Goal: Task Accomplishment & Management: Use online tool/utility

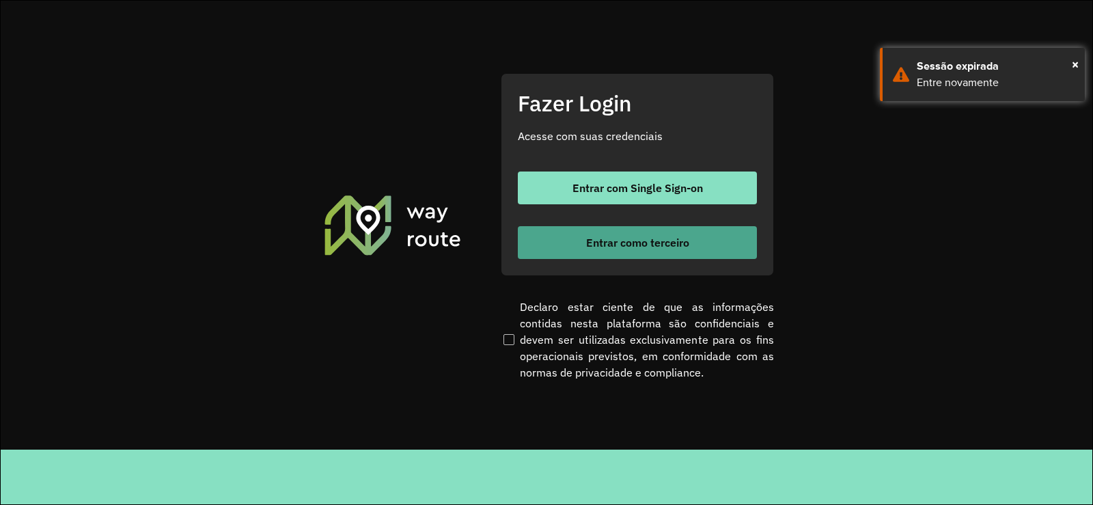
click at [673, 243] on span "Entrar como terceiro" at bounding box center [637, 242] width 103 height 11
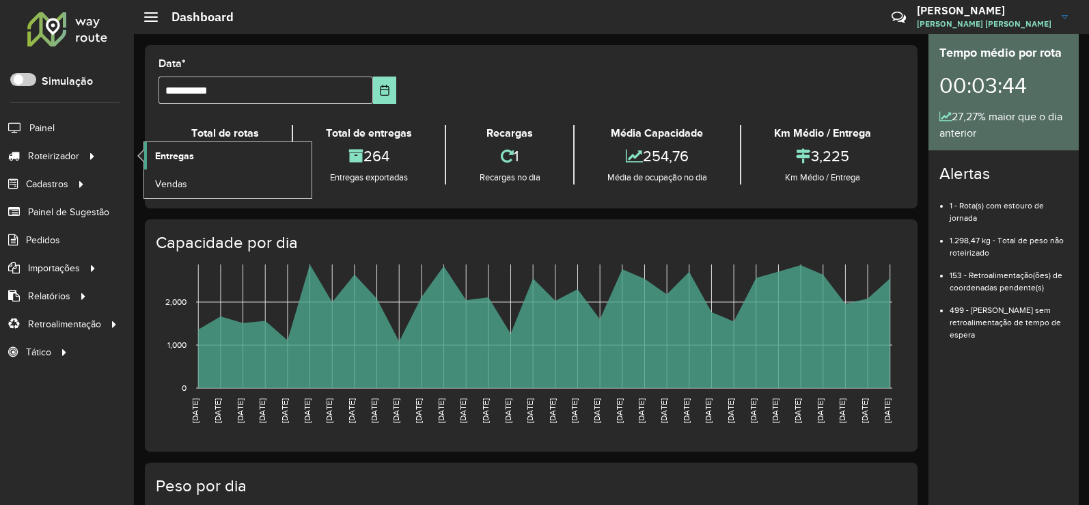
click at [169, 156] on span "Entregas" at bounding box center [174, 156] width 39 height 14
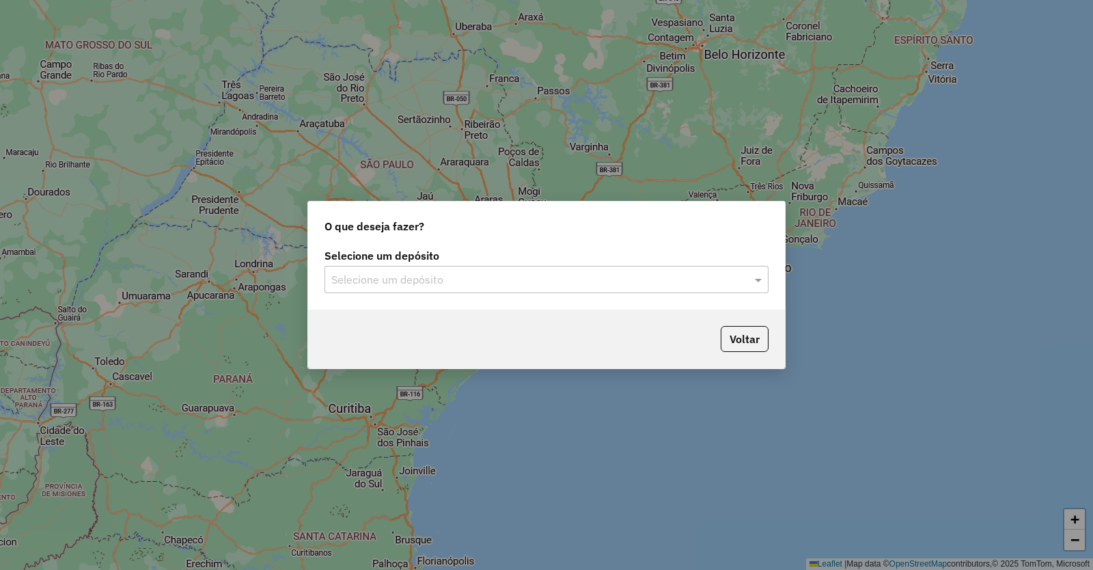
click at [493, 279] on input "text" at bounding box center [532, 280] width 403 height 16
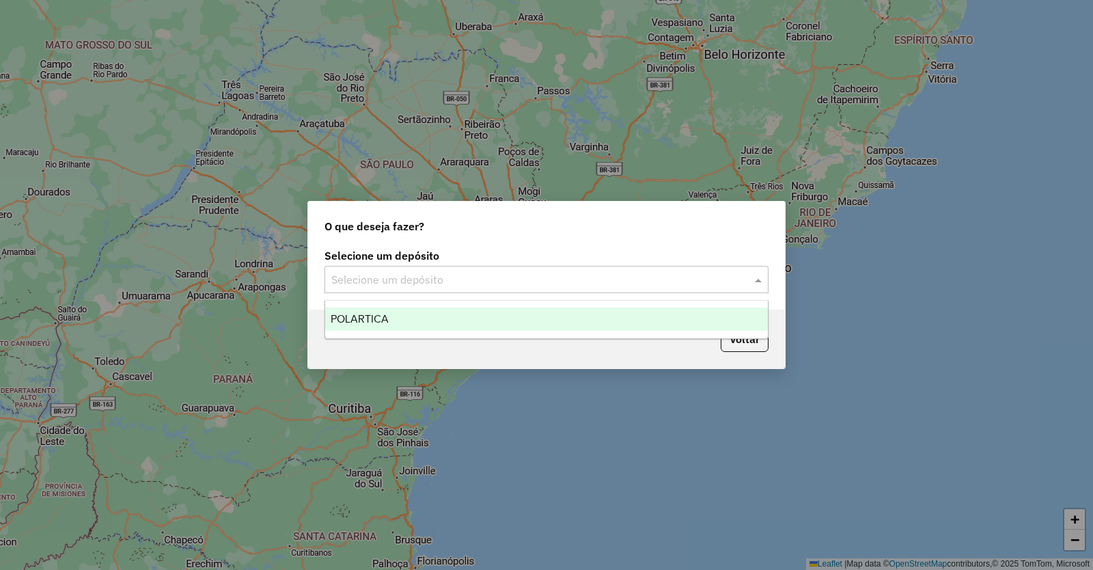
click at [371, 322] on span "POLARTICA" at bounding box center [360, 319] width 58 height 12
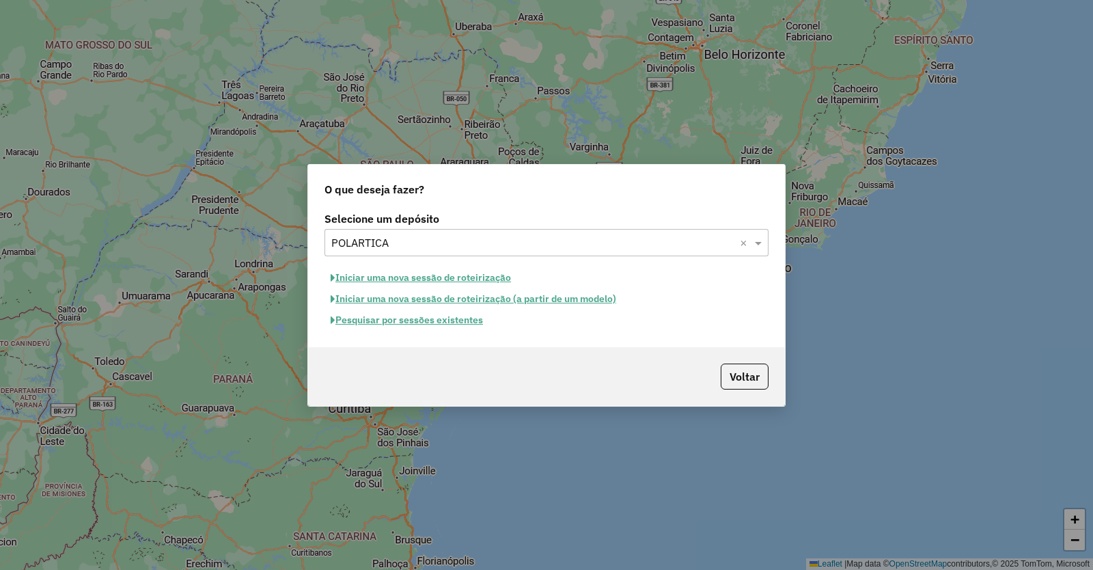
click at [461, 321] on button "Pesquisar por sessões existentes" at bounding box center [406, 319] width 165 height 21
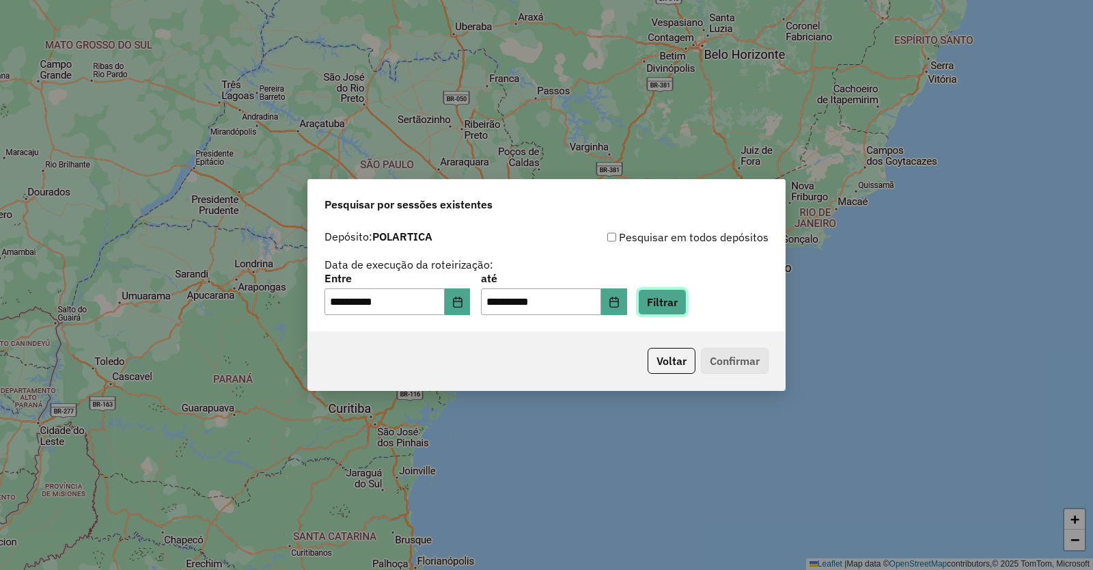
click at [680, 309] on button "Filtrar" at bounding box center [662, 302] width 49 height 26
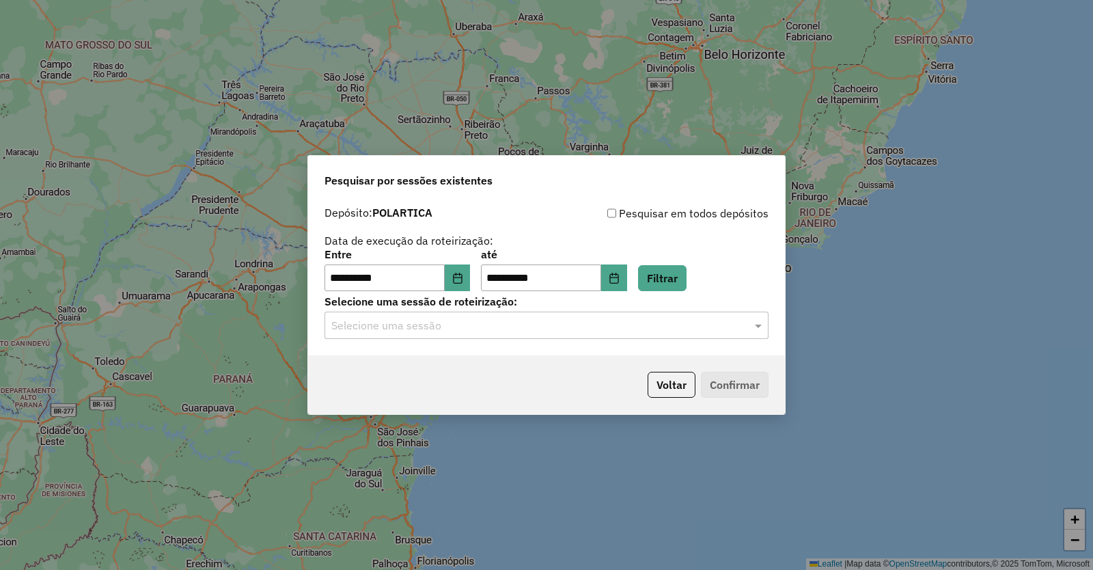
click at [486, 325] on input "text" at bounding box center [532, 326] width 403 height 16
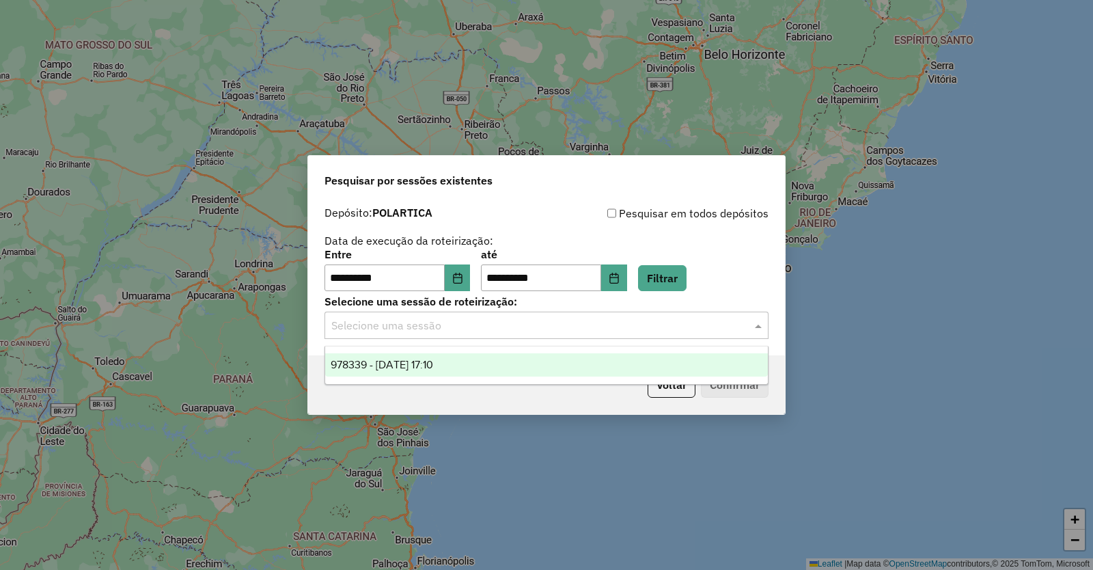
click at [430, 366] on span "978339 - 13/08/2025 17:10" at bounding box center [382, 365] width 102 height 12
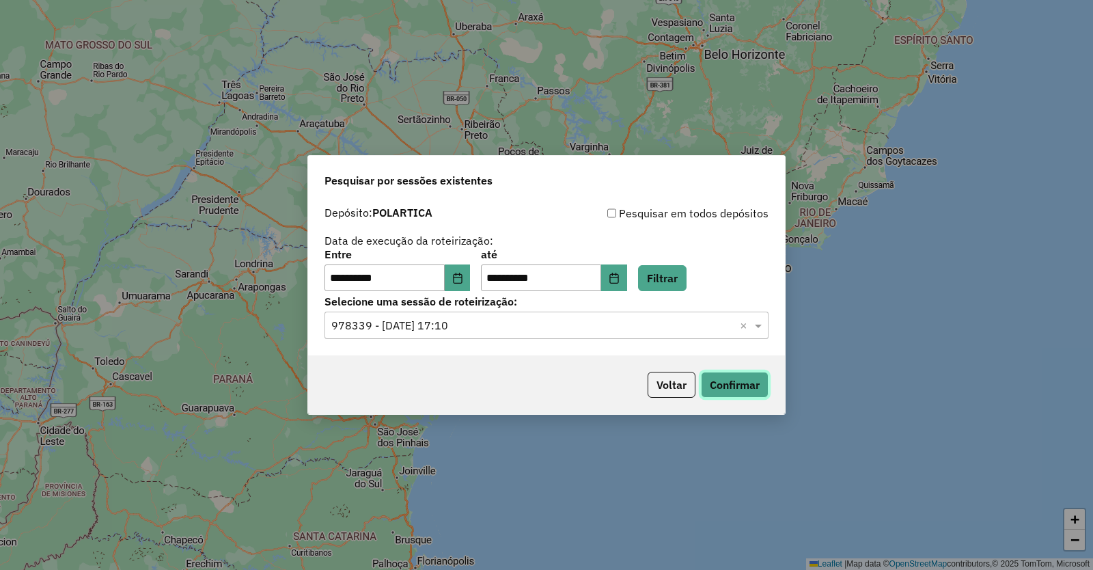
click at [734, 380] on button "Confirmar" at bounding box center [735, 385] width 68 height 26
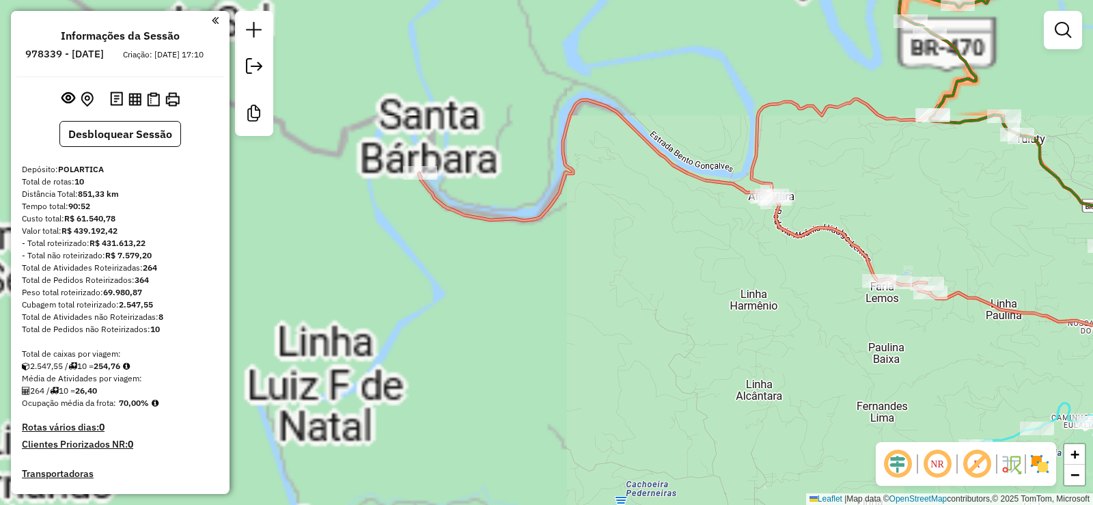
drag, startPoint x: 374, startPoint y: 204, endPoint x: 454, endPoint y: 273, distance: 105.6
click at [454, 273] on div "Janela de atendimento Grade de atendimento Capacidade Transportadoras Veículos …" at bounding box center [546, 252] width 1093 height 505
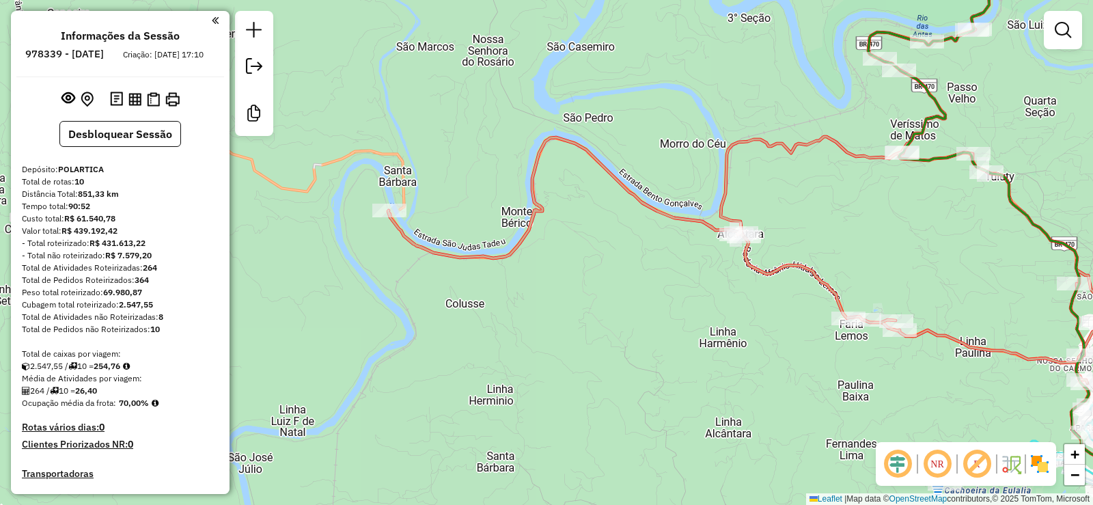
drag, startPoint x: 624, startPoint y: 283, endPoint x: 585, endPoint y: 289, distance: 39.3
click at [585, 289] on div "Janela de atendimento Grade de atendimento Capacidade Transportadoras Veículos …" at bounding box center [546, 252] width 1093 height 505
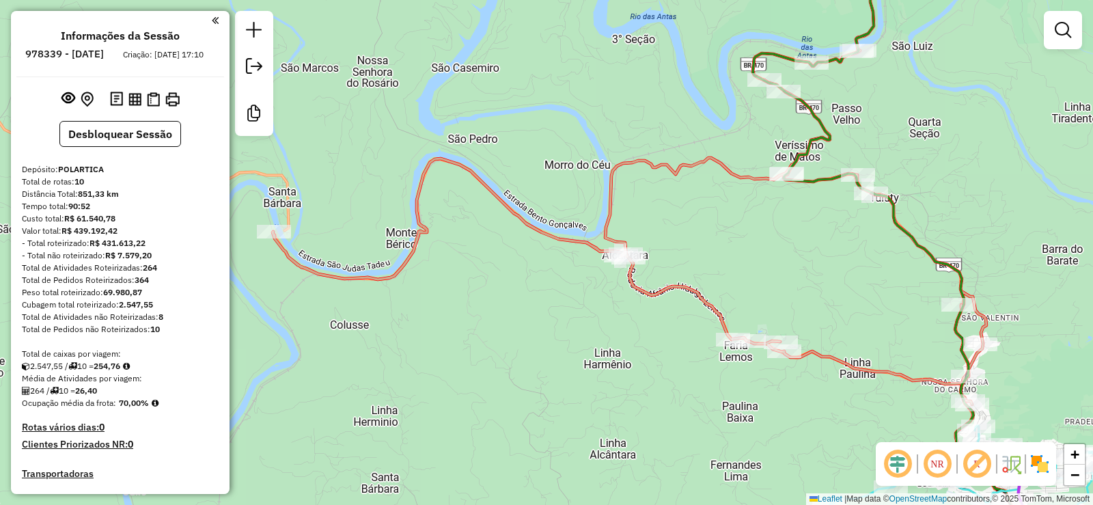
drag, startPoint x: 674, startPoint y: 309, endPoint x: 560, endPoint y: 324, distance: 115.0
click at [572, 327] on div "Janela de atendimento Grade de atendimento Capacidade Transportadoras Veículos …" at bounding box center [546, 252] width 1093 height 505
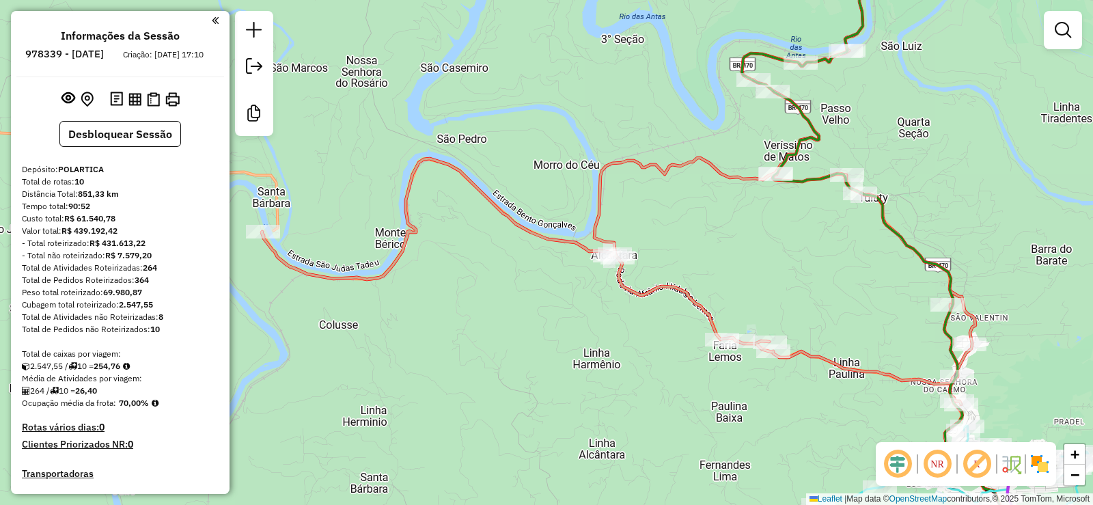
drag, startPoint x: 736, startPoint y: 258, endPoint x: 583, endPoint y: 346, distance: 176.0
click at [583, 346] on div "Janela de atendimento Grade de atendimento Capacidade Transportadoras Veículos …" at bounding box center [546, 252] width 1093 height 505
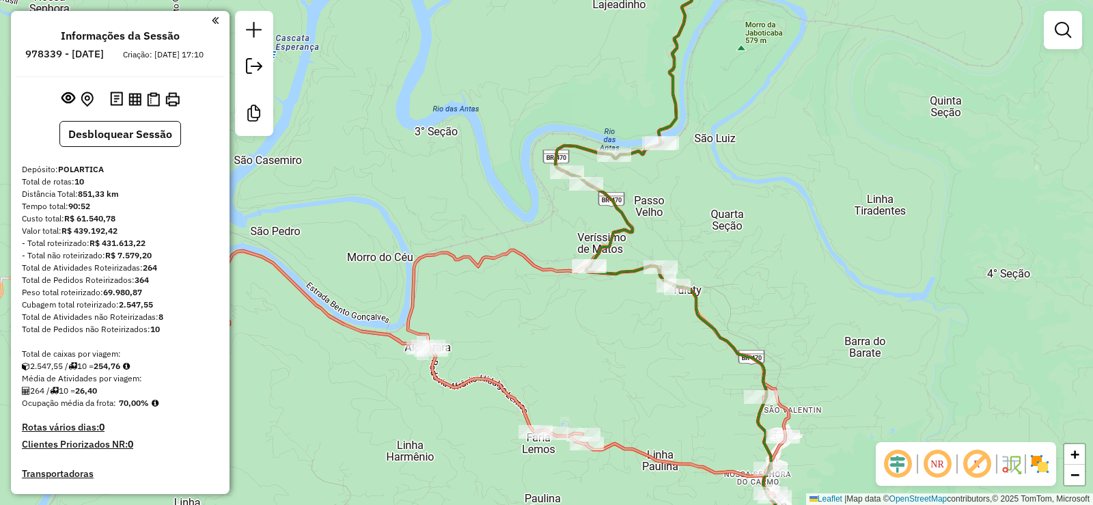
drag, startPoint x: 686, startPoint y: 334, endPoint x: 625, endPoint y: 338, distance: 60.9
click at [633, 342] on div "Janela de atendimento Grade de atendimento Capacidade Transportadoras Veículos …" at bounding box center [546, 252] width 1093 height 505
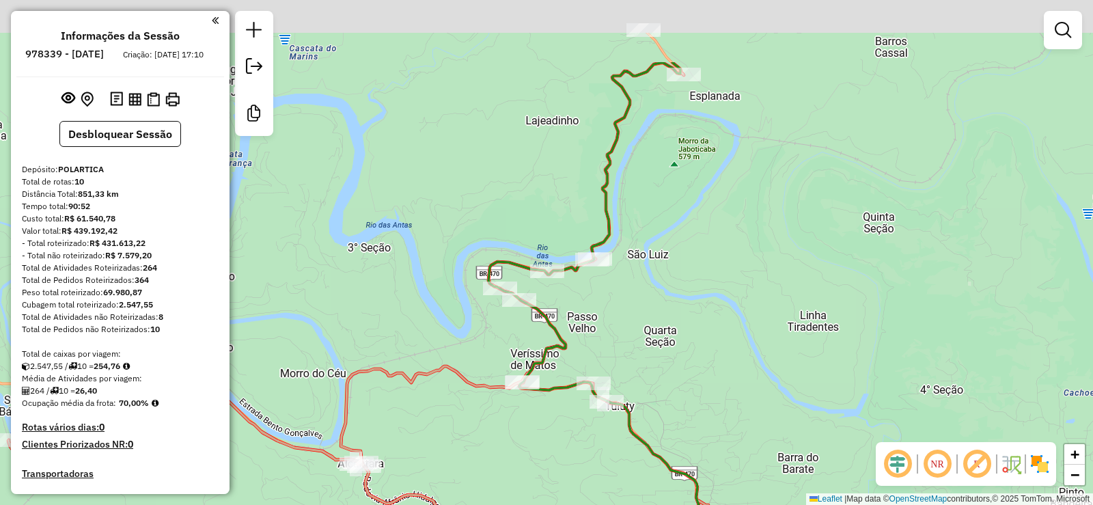
drag, startPoint x: 654, startPoint y: 253, endPoint x: 584, endPoint y: 445, distance: 204.9
click at [585, 444] on div "Janela de atendimento Grade de atendimento Capacidade Transportadoras Veículos …" at bounding box center [546, 252] width 1093 height 505
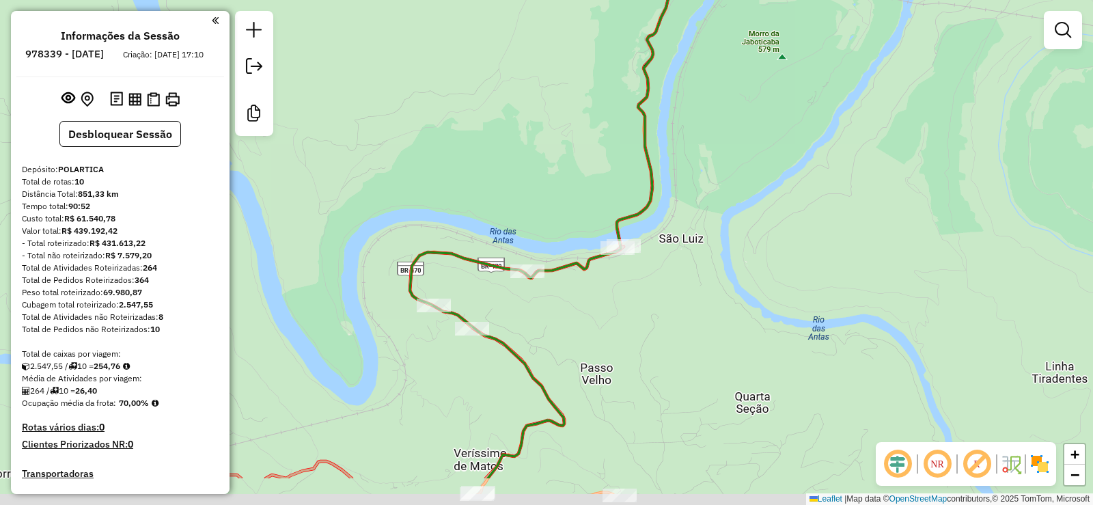
drag, startPoint x: 538, startPoint y: 405, endPoint x: 595, endPoint y: 291, distance: 127.4
click at [592, 294] on div "Janela de atendimento Grade de atendimento Capacidade Transportadoras Veículos …" at bounding box center [546, 252] width 1093 height 505
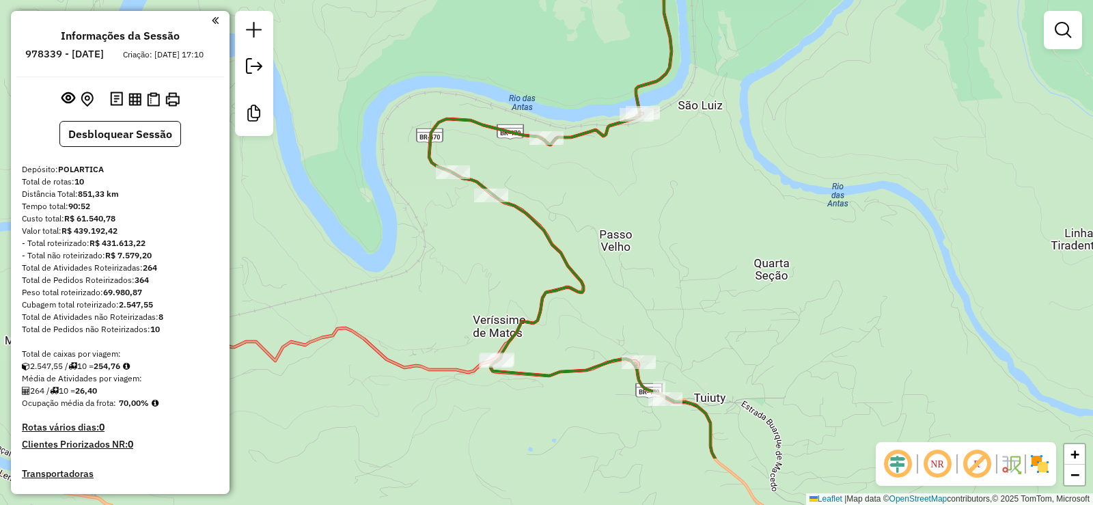
drag, startPoint x: 579, startPoint y: 308, endPoint x: 592, endPoint y: 163, distance: 145.4
click at [590, 181] on div "Janela de atendimento Grade de atendimento Capacidade Transportadoras Veículos …" at bounding box center [546, 252] width 1093 height 505
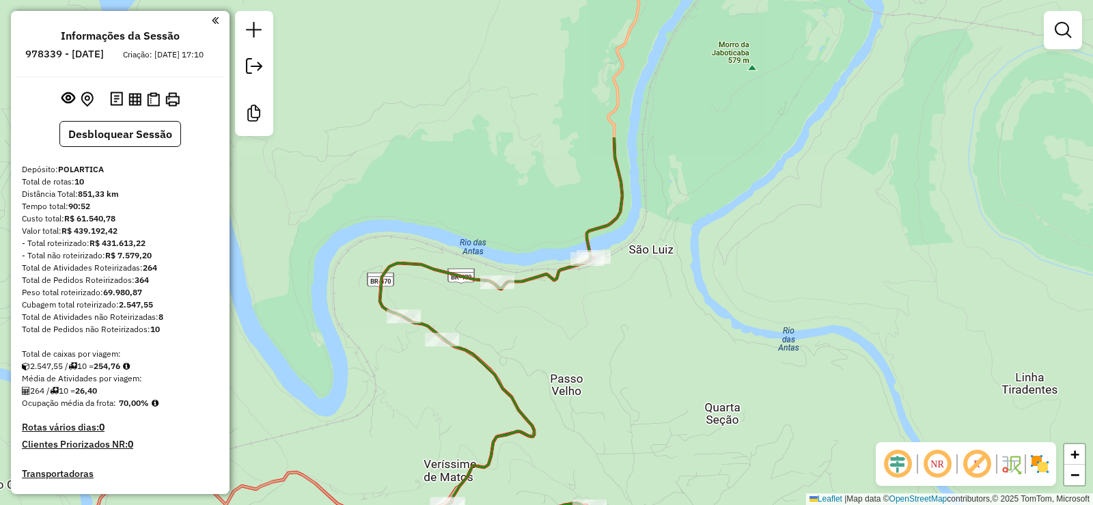
drag, startPoint x: 580, startPoint y: 133, endPoint x: 525, endPoint y: 320, distance: 195.6
click at [525, 320] on div "Janela de atendimento Grade de atendimento Capacidade Transportadoras Veículos …" at bounding box center [546, 252] width 1093 height 505
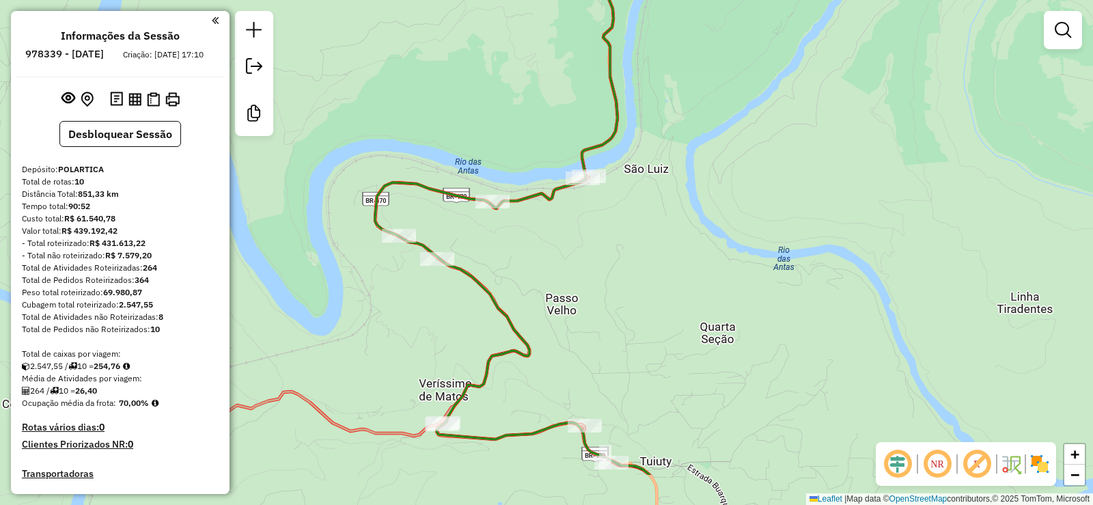
drag, startPoint x: 570, startPoint y: 384, endPoint x: 559, endPoint y: 264, distance: 120.0
click at [559, 266] on div "Janela de atendimento Grade de atendimento Capacidade Transportadoras Veículos …" at bounding box center [546, 252] width 1093 height 505
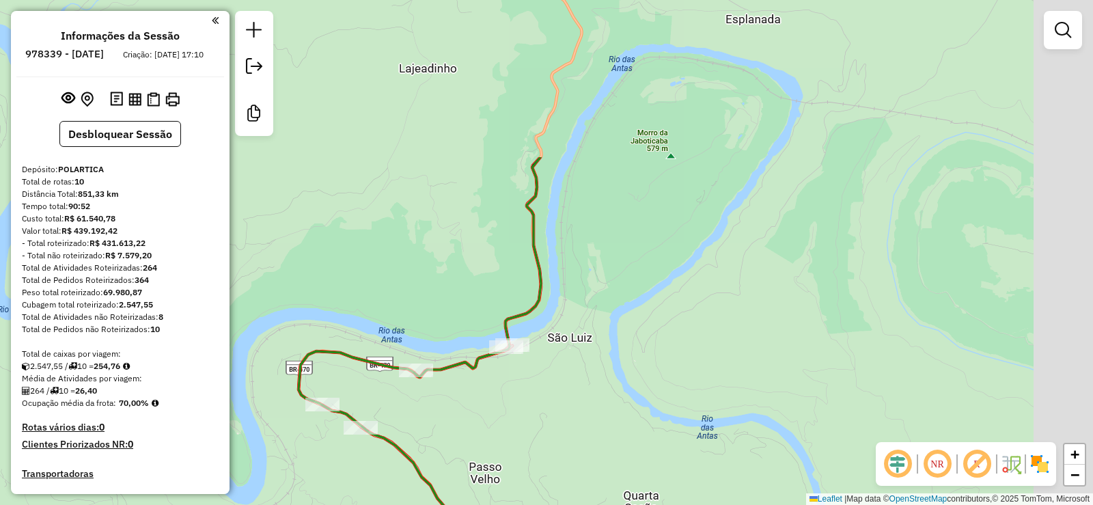
drag, startPoint x: 646, startPoint y: 86, endPoint x: 572, endPoint y: 299, distance: 224.9
click at [572, 299] on div "Janela de atendimento Grade de atendimento Capacidade Transportadoras Veículos …" at bounding box center [546, 252] width 1093 height 505
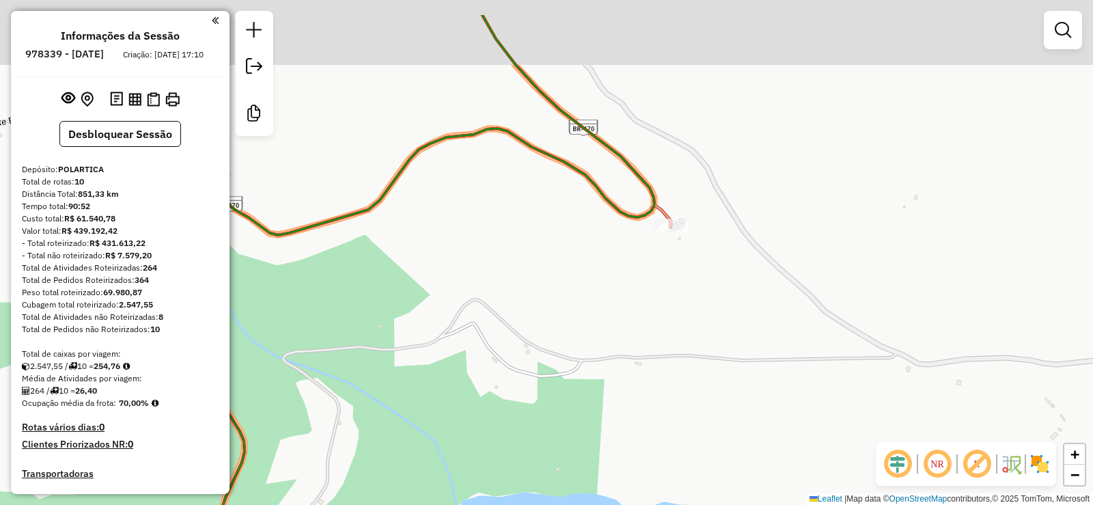
drag, startPoint x: 602, startPoint y: 117, endPoint x: 614, endPoint y: 253, distance: 136.5
click at [614, 253] on icon at bounding box center [378, 318] width 552 height 606
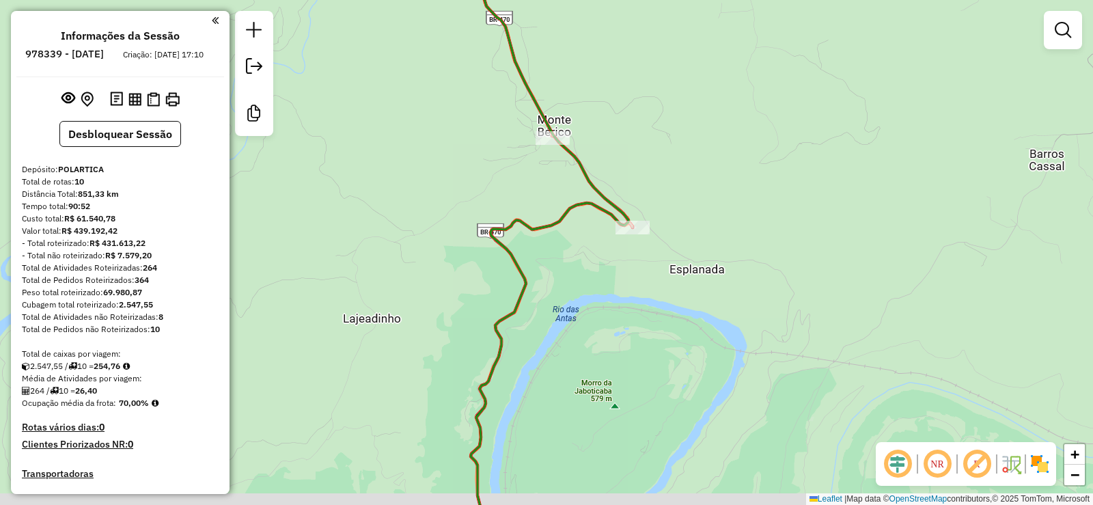
drag, startPoint x: 489, startPoint y: 366, endPoint x: 499, endPoint y: 234, distance: 132.9
click at [498, 247] on icon at bounding box center [550, 235] width 158 height 606
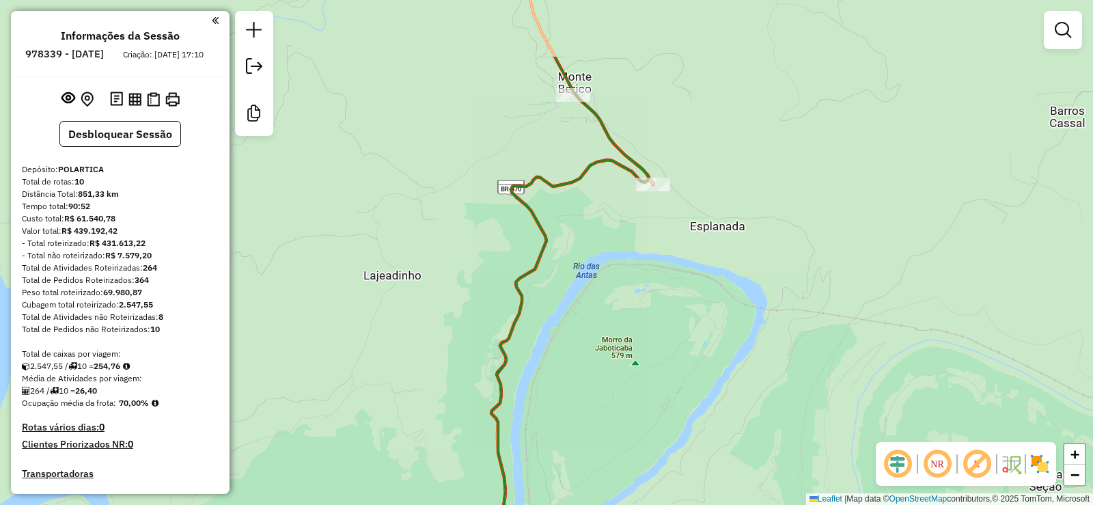
drag, startPoint x: 490, startPoint y: 208, endPoint x: 502, endPoint y: 342, distance: 134.4
click at [502, 342] on div "Janela de atendimento Grade de atendimento Capacidade Transportadoras Veículos …" at bounding box center [546, 252] width 1093 height 505
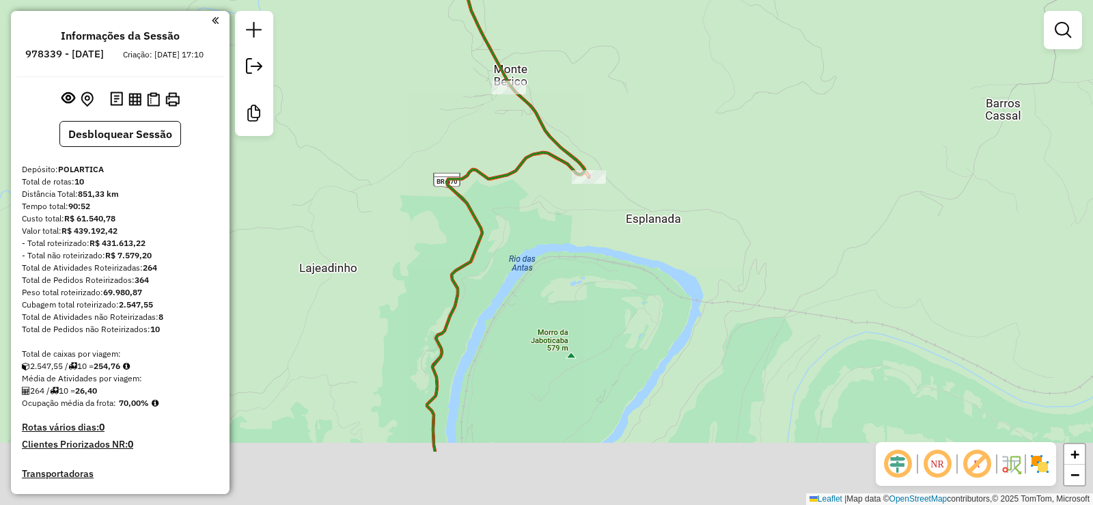
drag, startPoint x: 467, startPoint y: 342, endPoint x: 516, endPoint y: 200, distance: 150.6
click at [504, 217] on div "Janela de atendimento Grade de atendimento Capacidade Transportadoras Veículos …" at bounding box center [546, 252] width 1093 height 505
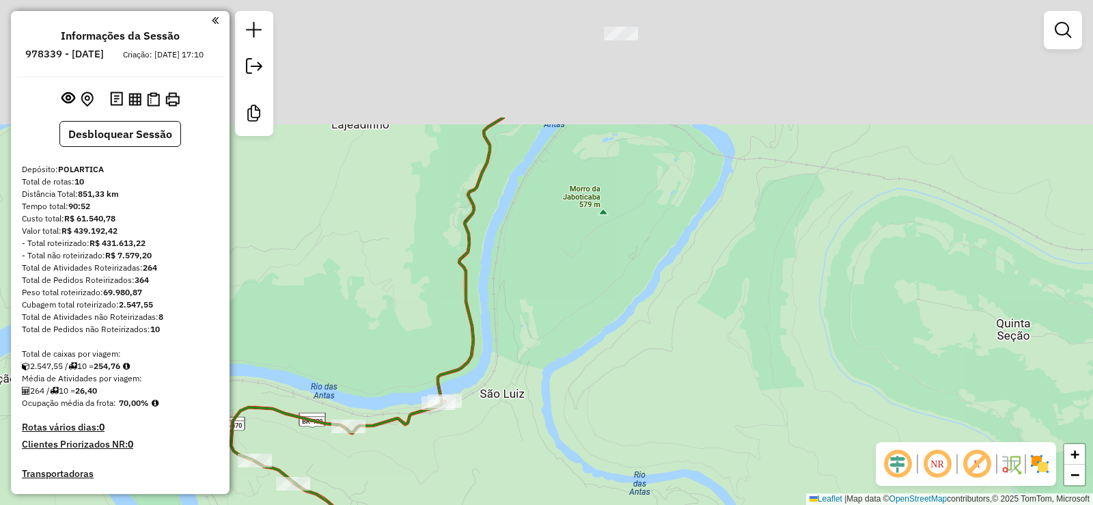
drag, startPoint x: 531, startPoint y: 128, endPoint x: 486, endPoint y: 312, distance: 189.2
click at [486, 312] on div "Janela de atendimento Grade de atendimento Capacidade Transportadoras Veículos …" at bounding box center [546, 252] width 1093 height 505
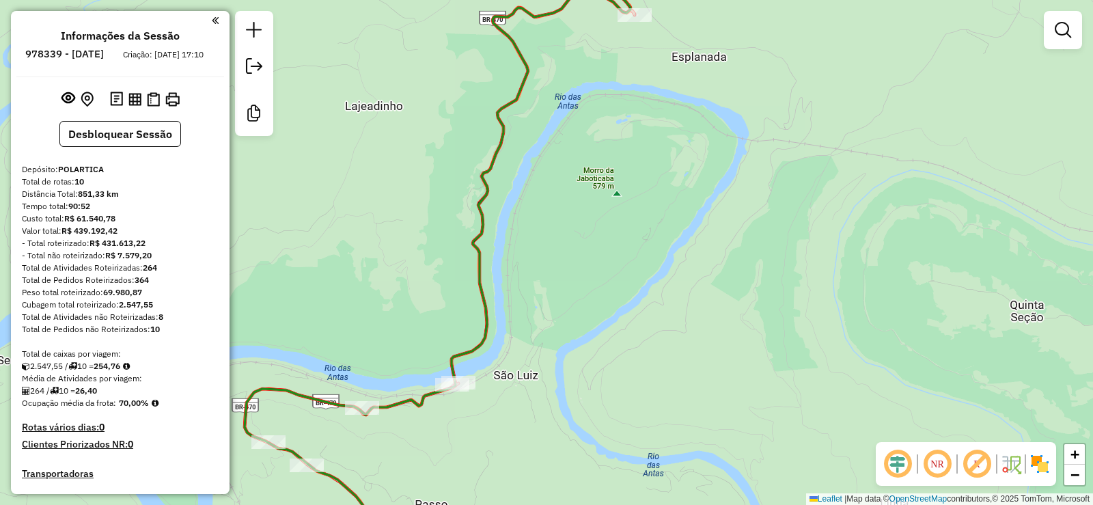
drag, startPoint x: 445, startPoint y: 257, endPoint x: 542, endPoint y: 148, distance: 145.2
click at [535, 165] on div "Janela de atendimento Grade de atendimento Capacidade Transportadoras Veículos …" at bounding box center [546, 252] width 1093 height 505
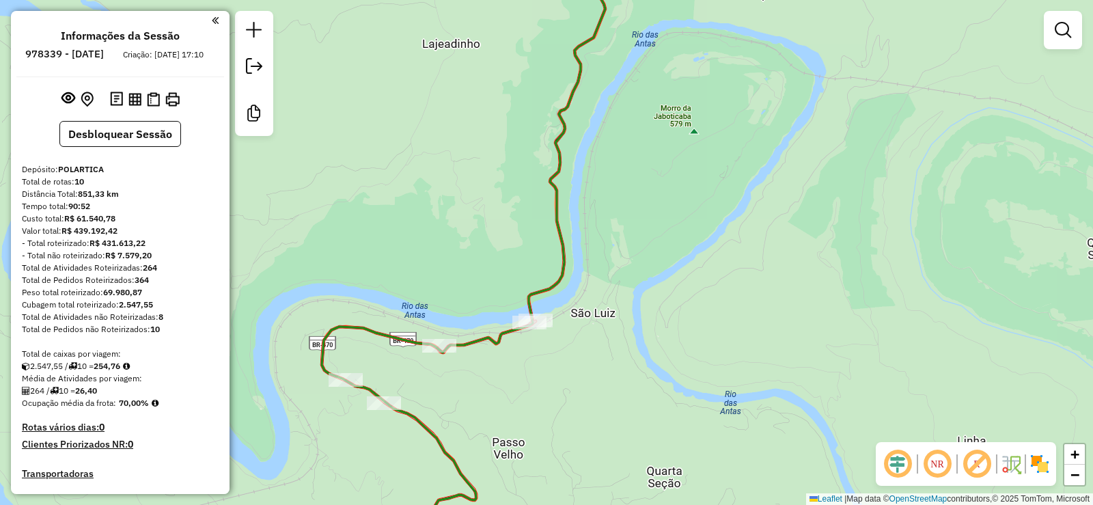
drag, startPoint x: 490, startPoint y: 419, endPoint x: 526, endPoint y: 247, distance: 175.8
click at [512, 274] on div "Janela de atendimento Grade de atendimento Capacidade Transportadoras Veículos …" at bounding box center [546, 252] width 1093 height 505
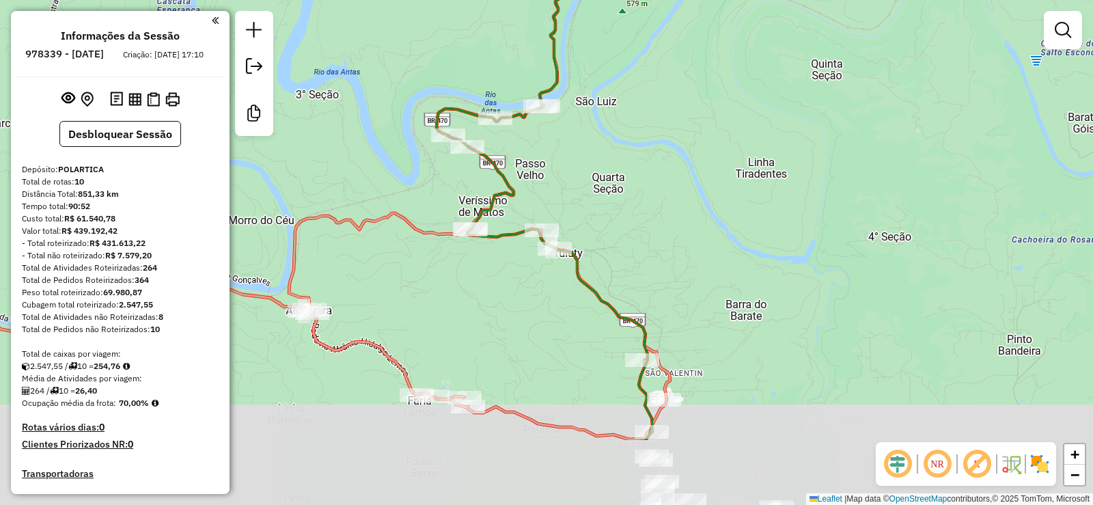
drag, startPoint x: 489, startPoint y: 363, endPoint x: 527, endPoint y: 223, distance: 144.5
click at [522, 240] on div "Janela de atendimento Grade de atendimento Capacidade Transportadoras Veículos …" at bounding box center [546, 252] width 1093 height 505
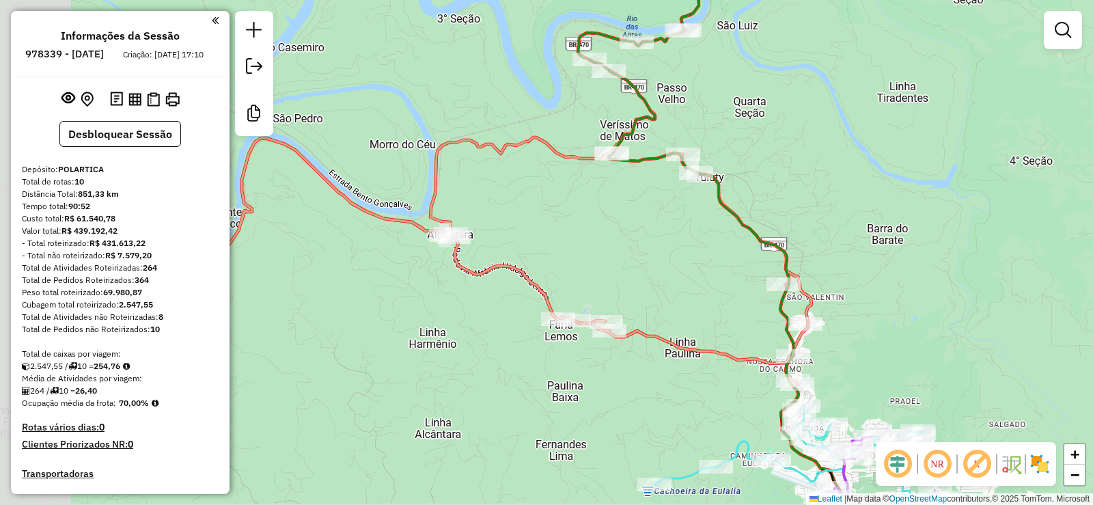
drag, startPoint x: 514, startPoint y: 357, endPoint x: 653, endPoint y: 296, distance: 151.4
click at [653, 296] on div "Janela de atendimento Grade de atendimento Capacidade Transportadoras Veículos …" at bounding box center [546, 252] width 1093 height 505
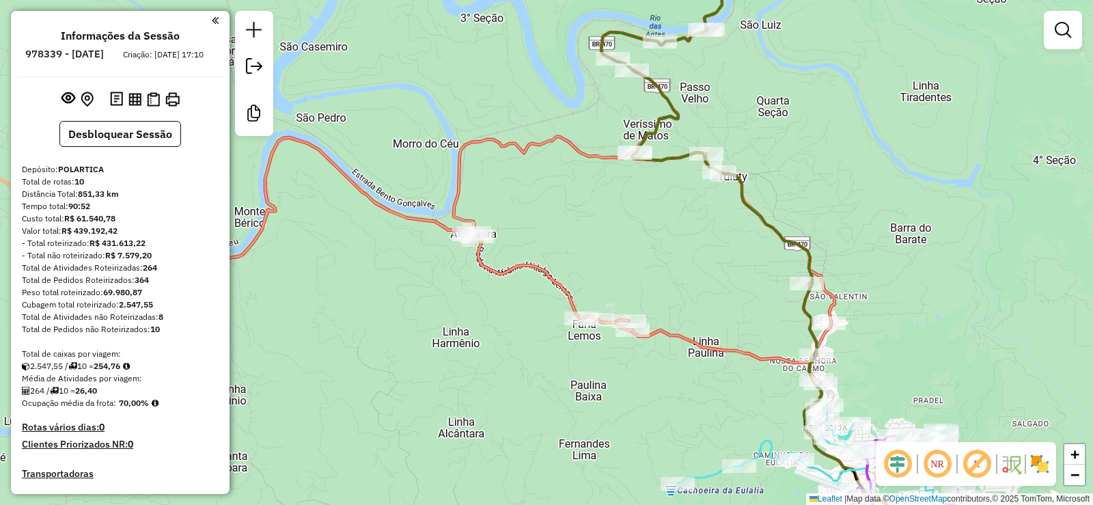
drag, startPoint x: 427, startPoint y: 377, endPoint x: 509, endPoint y: 373, distance: 82.1
click at [508, 373] on div "Janela de atendimento Grade de atendimento Capacidade Transportadoras Veículos …" at bounding box center [546, 252] width 1093 height 505
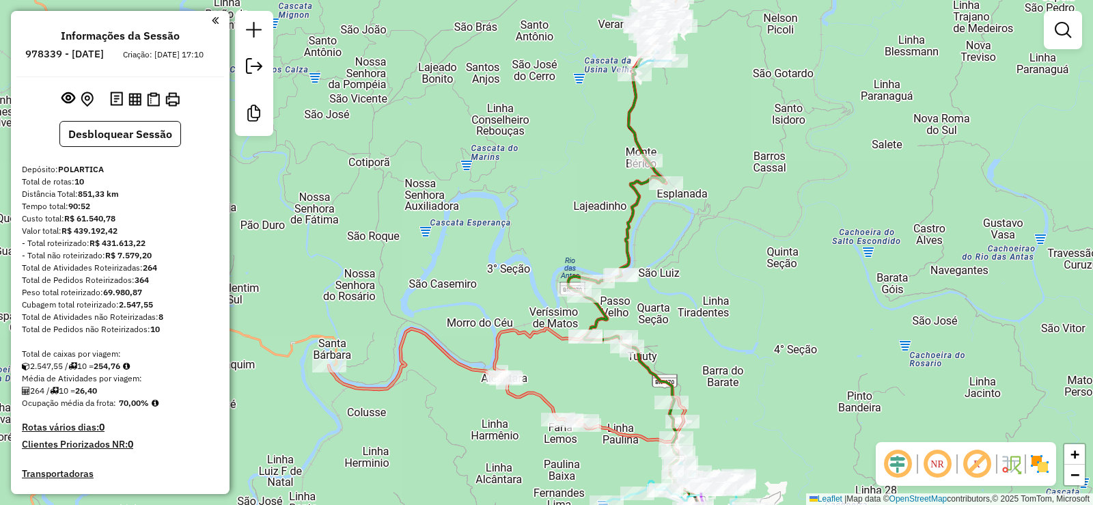
drag, startPoint x: 581, startPoint y: 163, endPoint x: 540, endPoint y: 298, distance: 140.5
click at [540, 298] on div "Janela de atendimento Grade de atendimento Capacidade Transportadoras Veículos …" at bounding box center [546, 252] width 1093 height 505
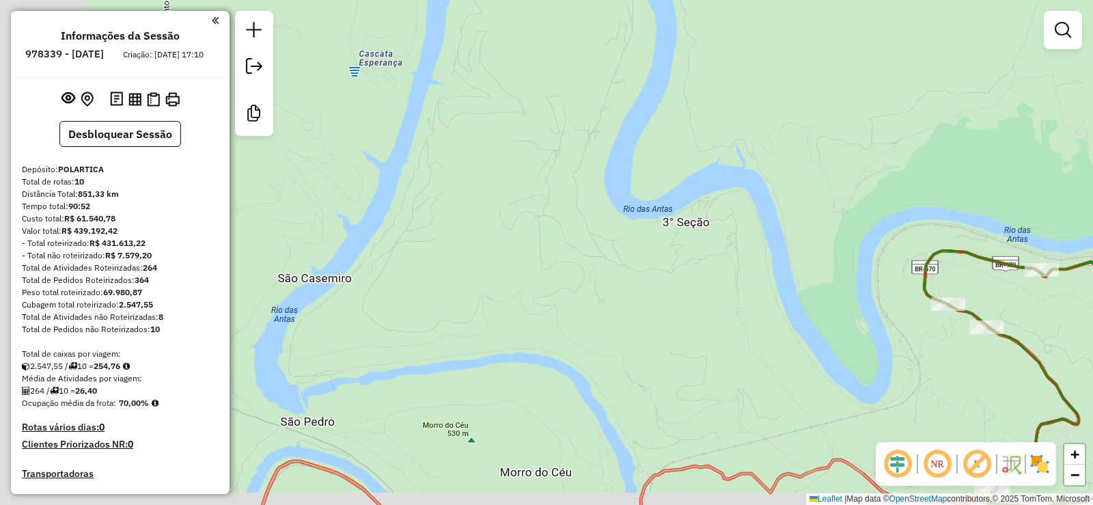
drag, startPoint x: 556, startPoint y: 348, endPoint x: 659, endPoint y: 300, distance: 113.7
click at [631, 317] on div "Janela de atendimento Grade de atendimento Capacidade Transportadoras Veículos …" at bounding box center [546, 252] width 1093 height 505
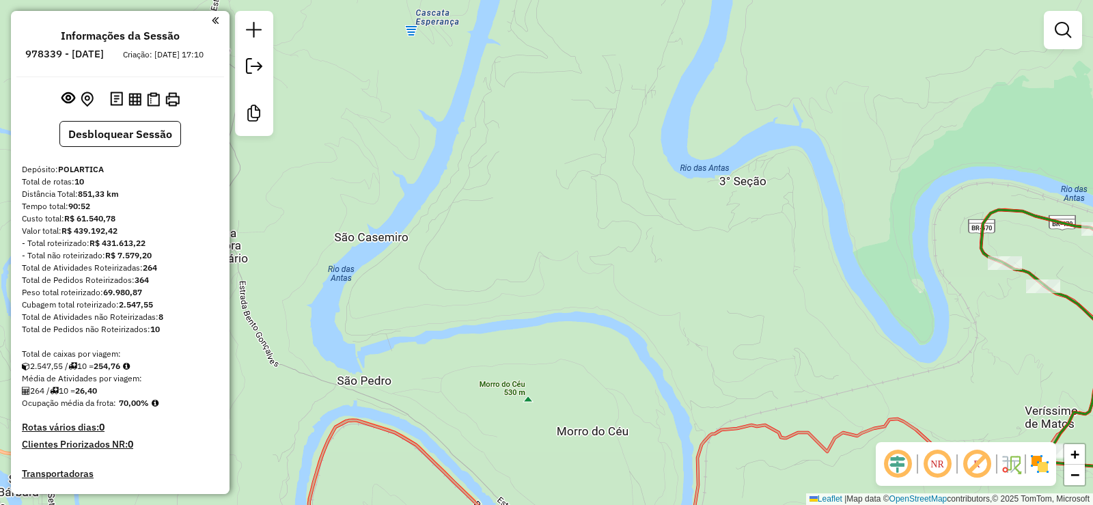
drag, startPoint x: 451, startPoint y: 356, endPoint x: 588, endPoint y: 279, distance: 157.2
click at [586, 279] on div "Janela de atendimento Grade de atendimento Capacidade Transportadoras Veículos …" at bounding box center [546, 252] width 1093 height 505
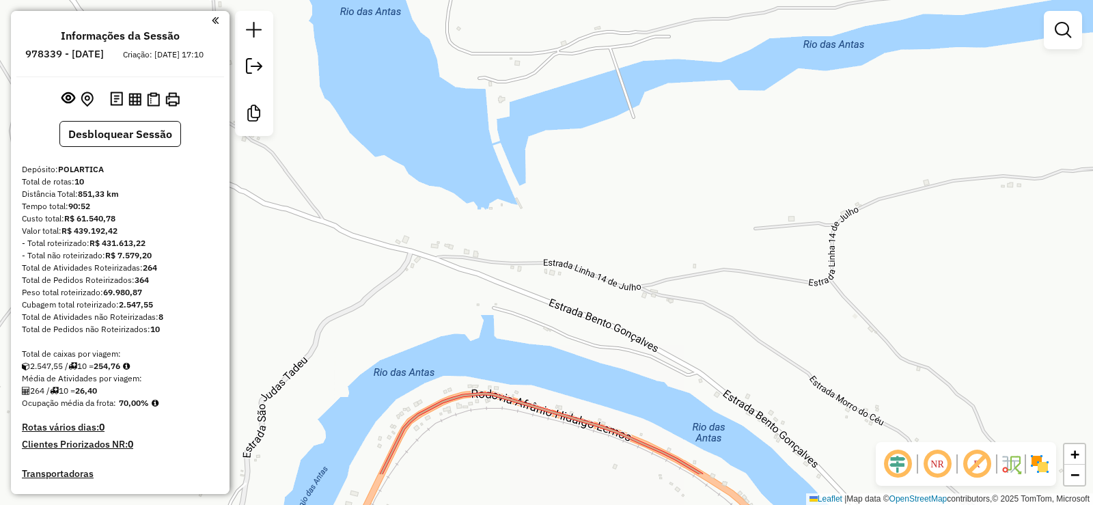
drag, startPoint x: 492, startPoint y: 371, endPoint x: 534, endPoint y: 283, distance: 96.9
click at [534, 284] on div "Janela de atendimento Grade de atendimento Capacidade Transportadoras Veículos …" at bounding box center [546, 252] width 1093 height 505
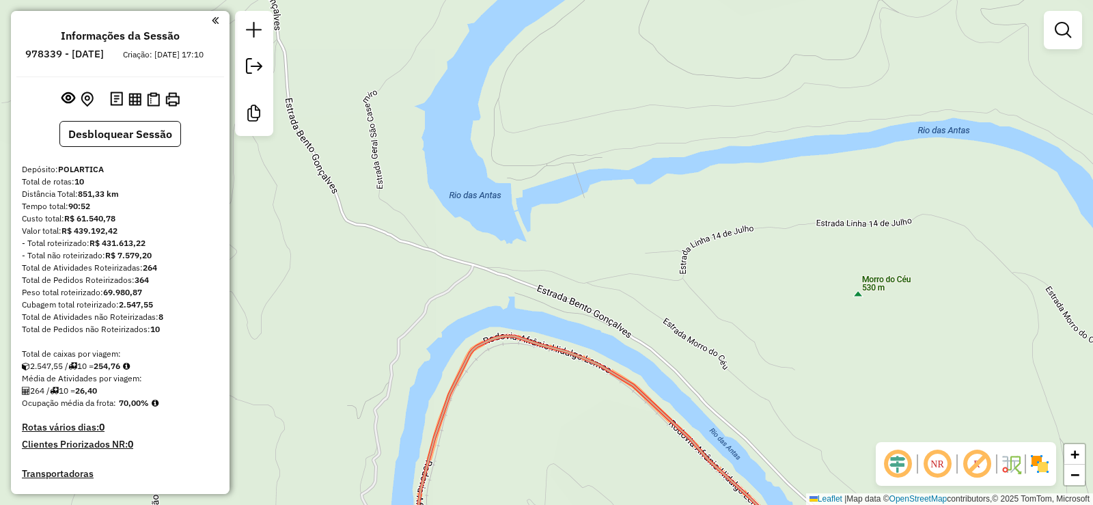
drag, startPoint x: 544, startPoint y: 342, endPoint x: 555, endPoint y: 269, distance: 73.9
click at [555, 336] on icon at bounding box center [811, 445] width 784 height 219
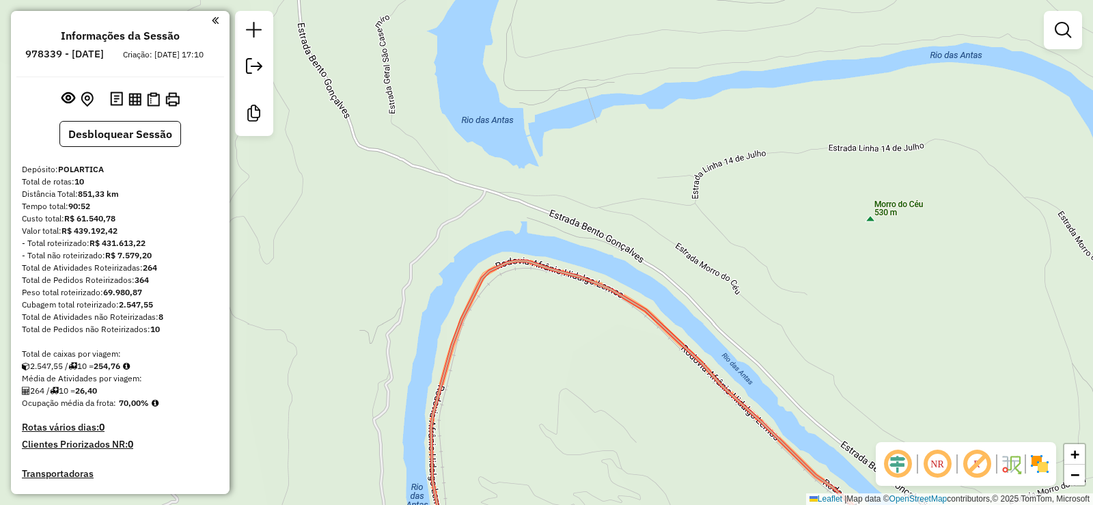
drag, startPoint x: 544, startPoint y: 310, endPoint x: 452, endPoint y: 230, distance: 121.5
click at [460, 243] on div "Janela de atendimento Grade de atendimento Capacidade Transportadoras Veículos …" at bounding box center [546, 252] width 1093 height 505
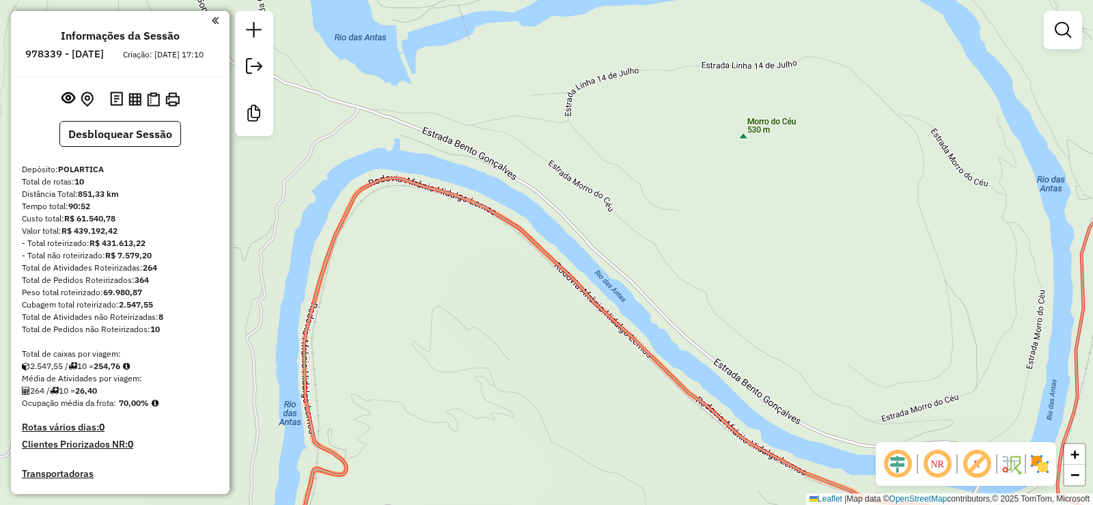
drag, startPoint x: 495, startPoint y: 303, endPoint x: 374, endPoint y: 249, distance: 131.5
click at [383, 262] on div "Janela de atendimento Grade de atendimento Capacidade Transportadoras Veículos …" at bounding box center [546, 252] width 1093 height 505
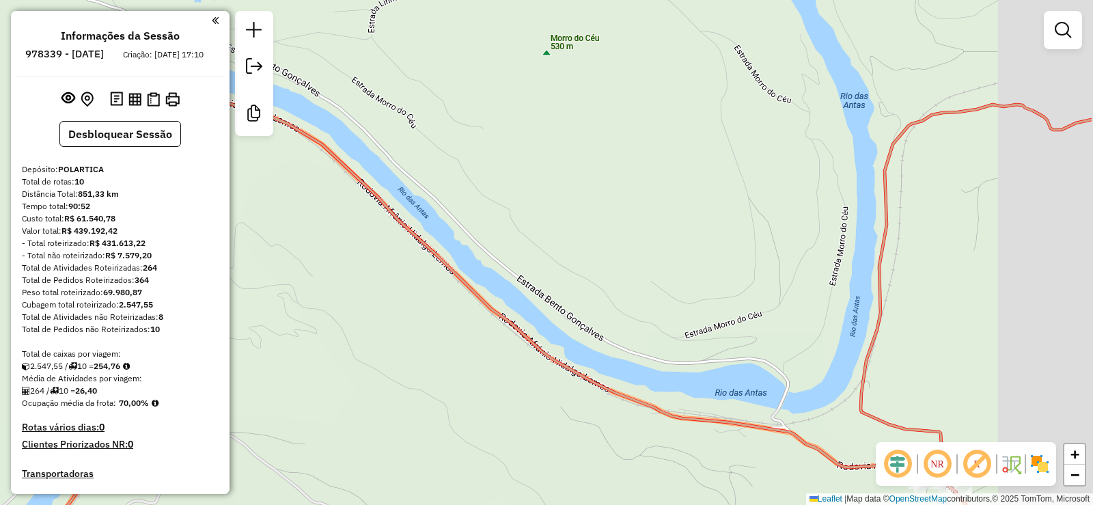
drag, startPoint x: 544, startPoint y: 383, endPoint x: 425, endPoint y: 316, distance: 137.3
click at [426, 329] on div "Janela de atendimento Grade de atendimento Capacidade Transportadoras Veículos …" at bounding box center [546, 252] width 1093 height 505
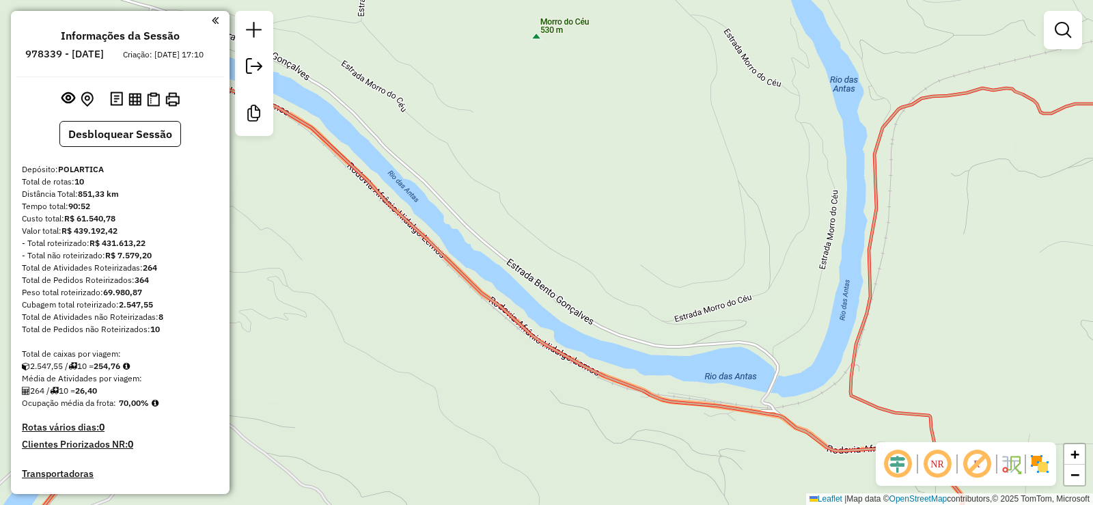
drag, startPoint x: 594, startPoint y: 412, endPoint x: 503, endPoint y: 374, distance: 98.6
click at [510, 380] on div "Janela de atendimento Grade de atendimento Capacidade Transportadoras Veículos …" at bounding box center [546, 252] width 1093 height 505
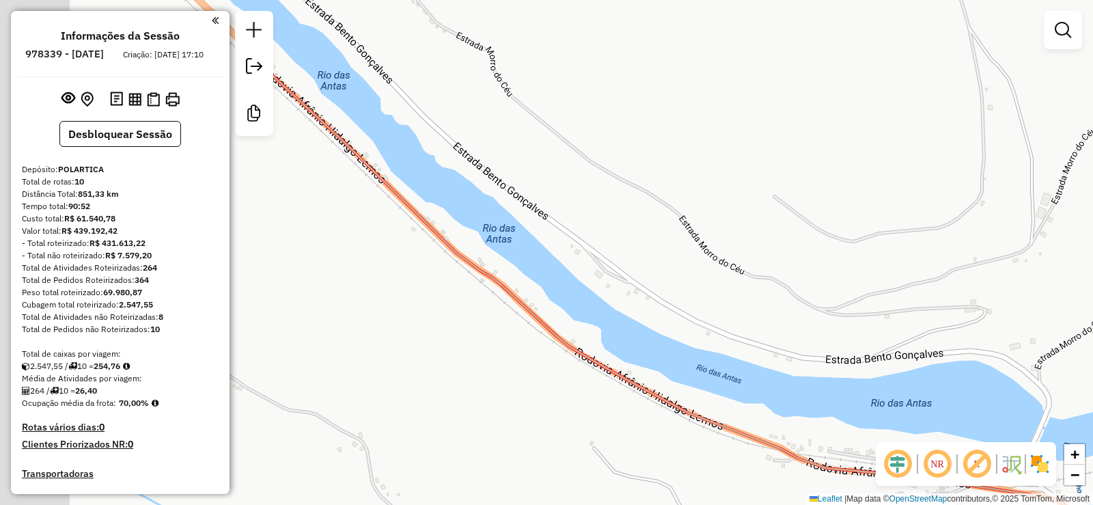
drag, startPoint x: 401, startPoint y: 331, endPoint x: 603, endPoint y: 431, distance: 224.8
click at [603, 436] on div "Janela de atendimento Grade de atendimento Capacidade Transportadoras Veículos …" at bounding box center [546, 252] width 1093 height 505
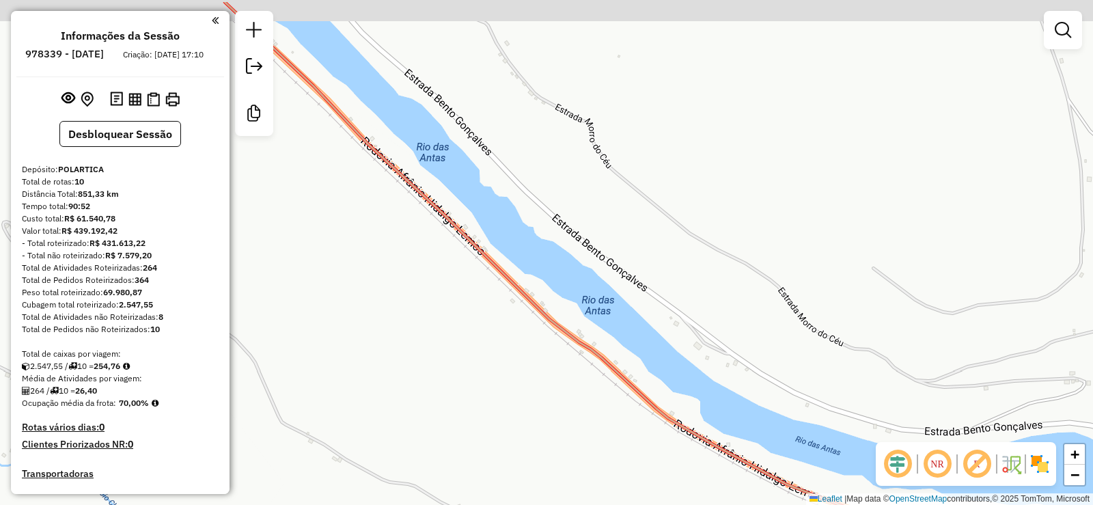
drag, startPoint x: 387, startPoint y: 274, endPoint x: 780, endPoint y: 475, distance: 441.5
click at [780, 475] on div "Janela de atendimento Grade de atendimento Capacidade Transportadoras Veículos …" at bounding box center [546, 252] width 1093 height 505
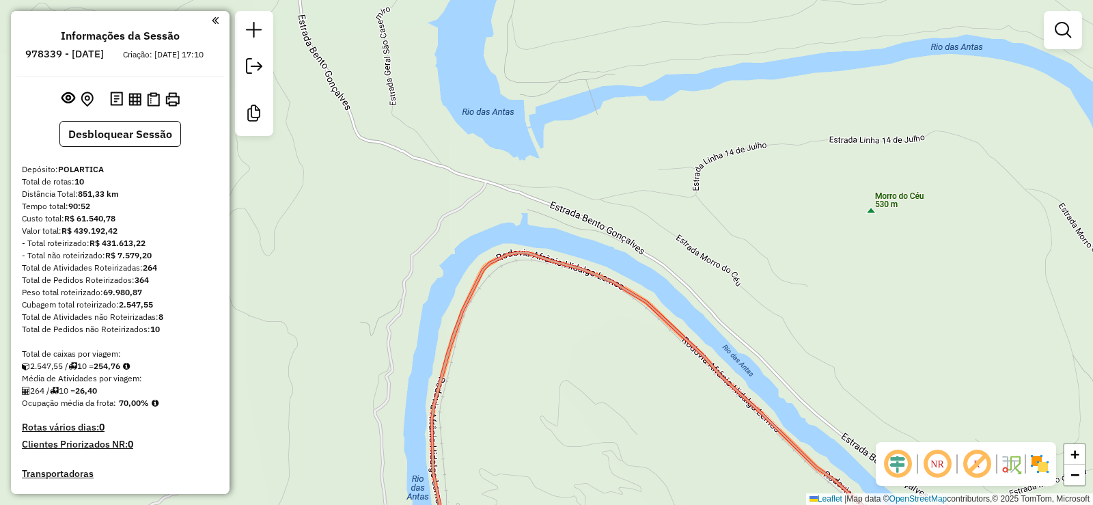
drag, startPoint x: 467, startPoint y: 367, endPoint x: 557, endPoint y: 173, distance: 214.2
click at [555, 176] on div "Janela de atendimento Grade de atendimento Capacidade Transportadoras Veículos …" at bounding box center [546, 252] width 1093 height 505
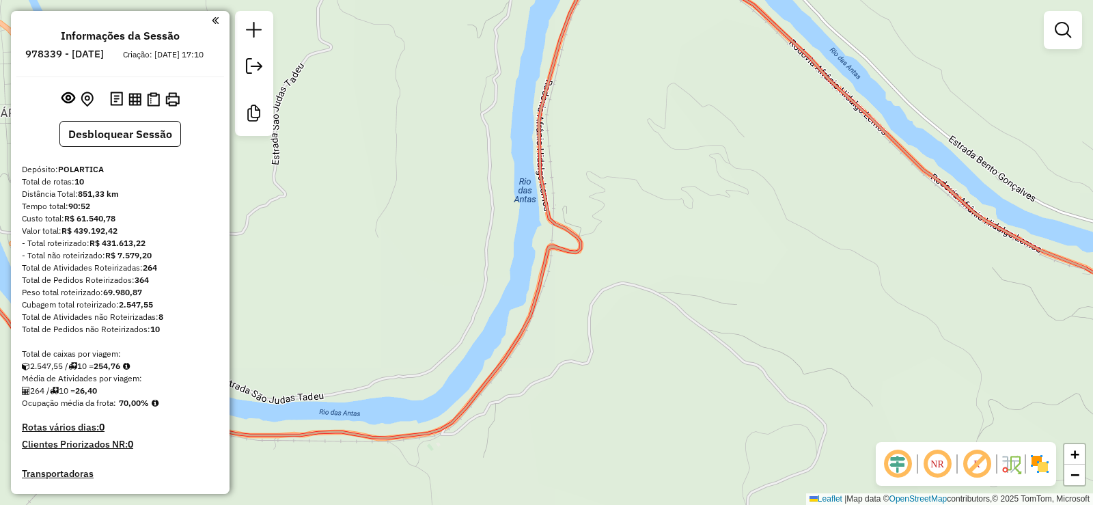
drag, startPoint x: 584, startPoint y: 365, endPoint x: 605, endPoint y: 260, distance: 108.0
click at [604, 262] on div "Janela de atendimento Grade de atendimento Capacidade Transportadoras Veículos …" at bounding box center [546, 252] width 1093 height 505
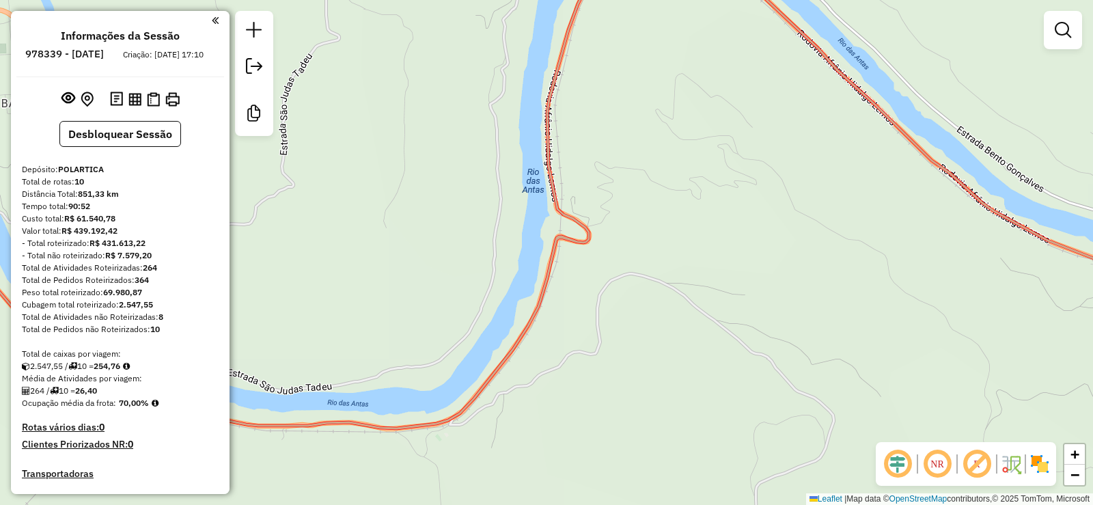
drag, startPoint x: 590, startPoint y: 225, endPoint x: 697, endPoint y: 154, distance: 128.1
click at [694, 156] on div "Janela de atendimento Grade de atendimento Capacidade Transportadoras Veículos …" at bounding box center [546, 252] width 1093 height 505
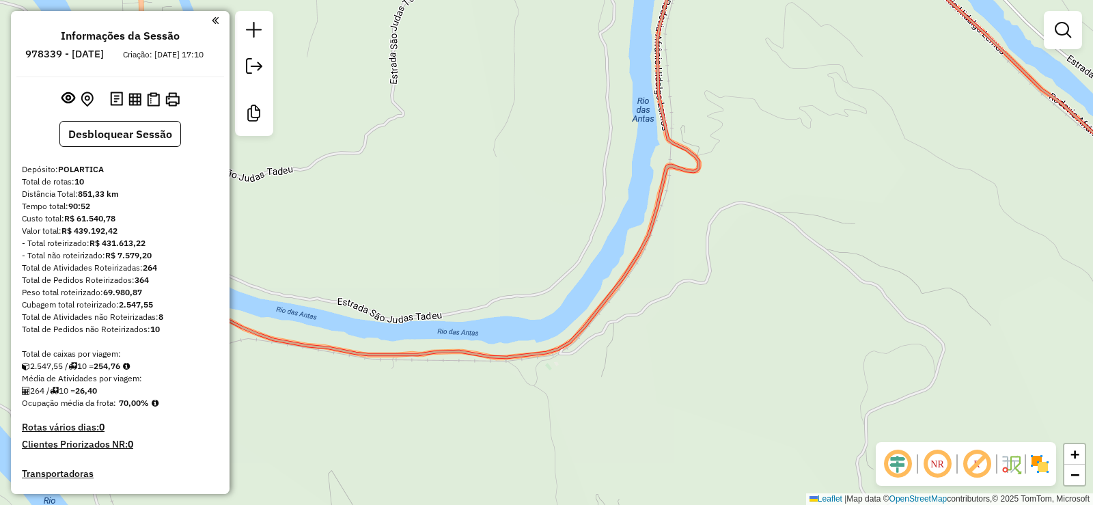
drag, startPoint x: 595, startPoint y: 335, endPoint x: 663, endPoint y: 299, distance: 76.7
click at [663, 300] on div "Janela de atendimento Grade de atendimento Capacidade Transportadoras Veículos …" at bounding box center [546, 252] width 1093 height 505
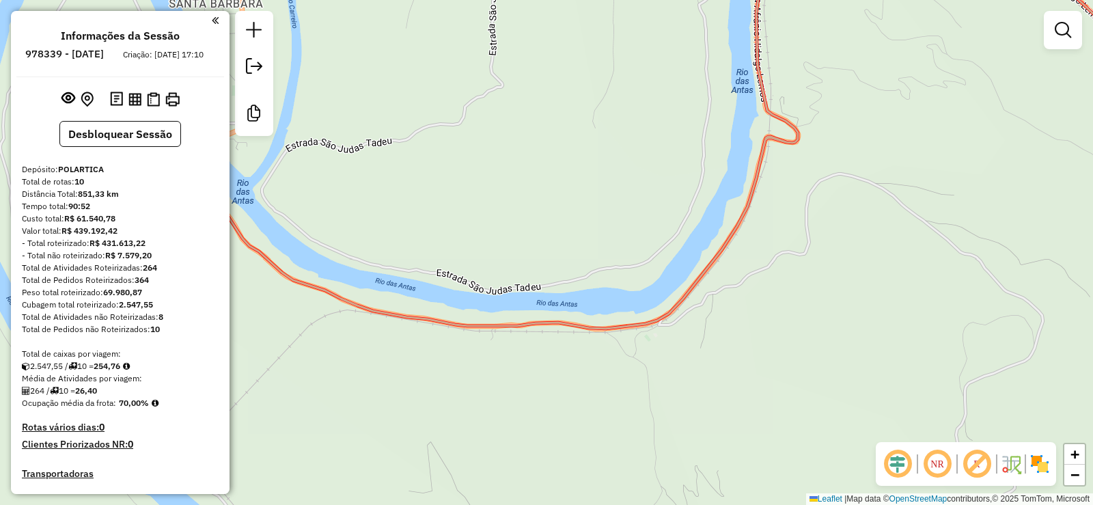
drag, startPoint x: 591, startPoint y: 338, endPoint x: 641, endPoint y: 338, distance: 49.9
click at [641, 338] on div "Janela de atendimento Grade de atendimento Capacidade Transportadoras Veículos …" at bounding box center [546, 252] width 1093 height 505
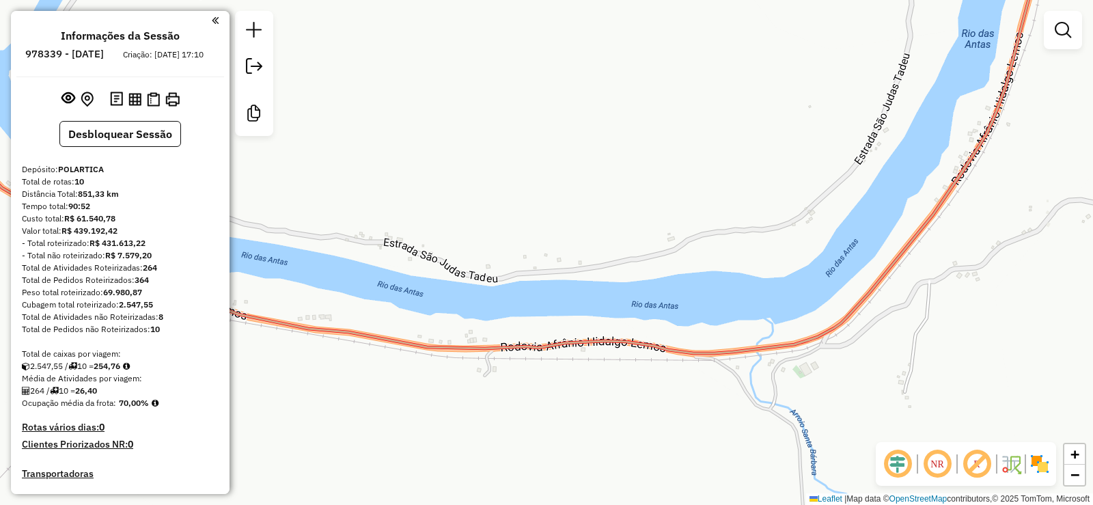
drag, startPoint x: 533, startPoint y: 329, endPoint x: 569, endPoint y: 346, distance: 40.0
click at [575, 350] on icon at bounding box center [516, 161] width 1167 height 384
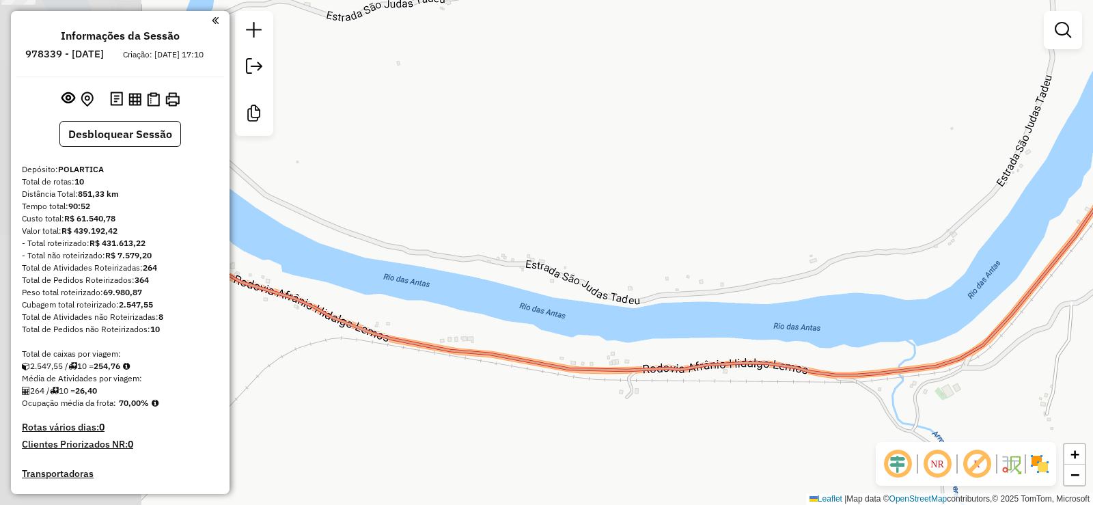
drag, startPoint x: 359, startPoint y: 358, endPoint x: 549, endPoint y: 379, distance: 191.1
click at [549, 379] on div "Janela de atendimento Grade de atendimento Capacidade Transportadoras Veículos …" at bounding box center [546, 252] width 1093 height 505
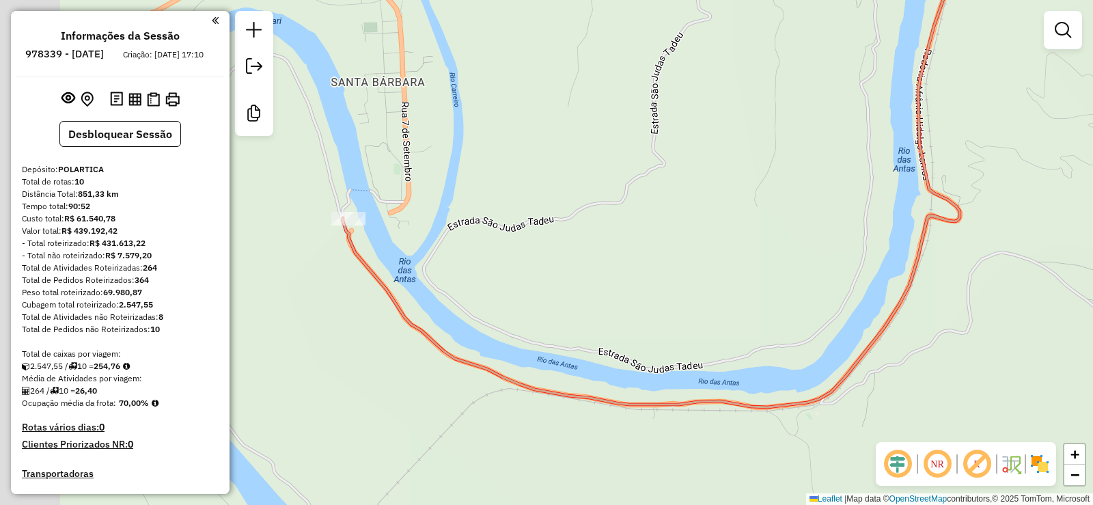
drag, startPoint x: 350, startPoint y: 329, endPoint x: 443, endPoint y: 384, distance: 107.8
click at [442, 384] on div "Janela de atendimento Grade de atendimento Capacidade Transportadoras Veículos …" at bounding box center [546, 252] width 1093 height 505
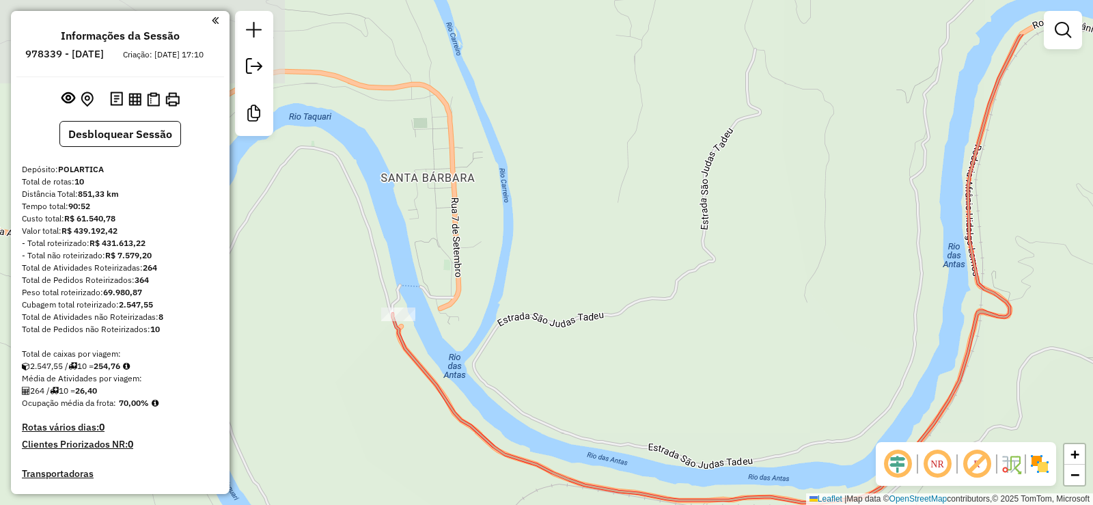
drag, startPoint x: 364, startPoint y: 252, endPoint x: 393, endPoint y: 337, distance: 89.7
click at [393, 337] on icon at bounding box center [812, 268] width 839 height 469
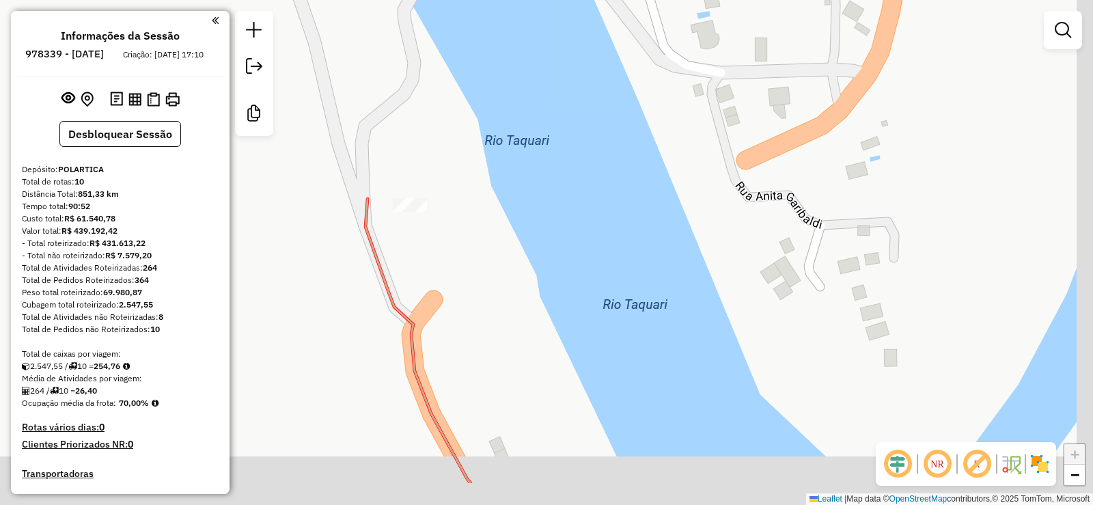
drag, startPoint x: 452, startPoint y: 365, endPoint x: 398, endPoint y: 187, distance: 186.3
click at [400, 226] on div "Janela de atendimento Grade de atendimento Capacidade Transportadoras Veículos …" at bounding box center [546, 252] width 1093 height 505
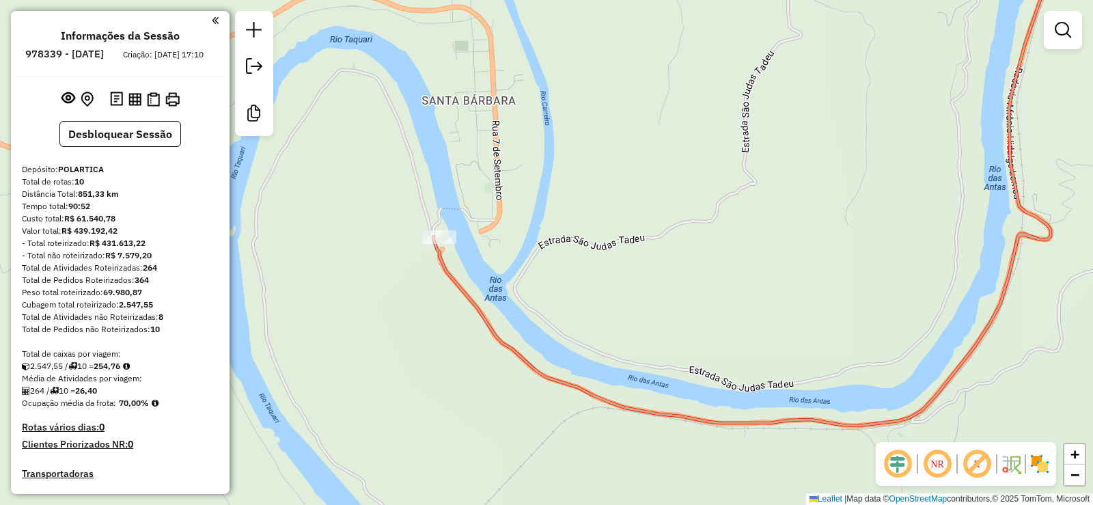
drag, startPoint x: 669, startPoint y: 401, endPoint x: 490, endPoint y: 319, distance: 197.5
click at [490, 320] on div "Janela de atendimento Grade de atendimento Capacidade Transportadoras Veículos …" at bounding box center [546, 252] width 1093 height 505
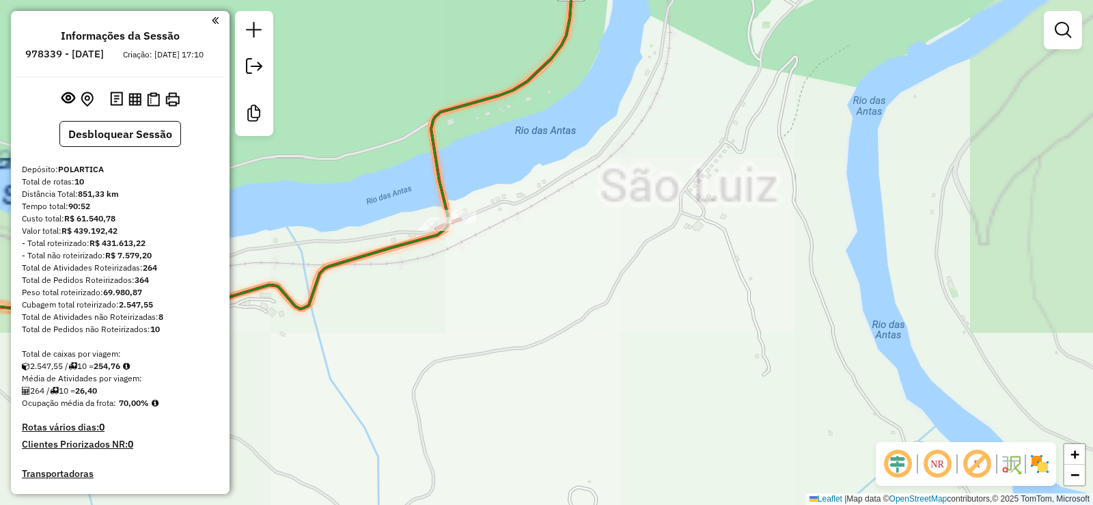
drag, startPoint x: 639, startPoint y: 116, endPoint x: 508, endPoint y: 432, distance: 342.0
click at [508, 432] on div "Janela de atendimento Grade de atendimento Capacidade Transportadoras Veículos …" at bounding box center [546, 252] width 1093 height 505
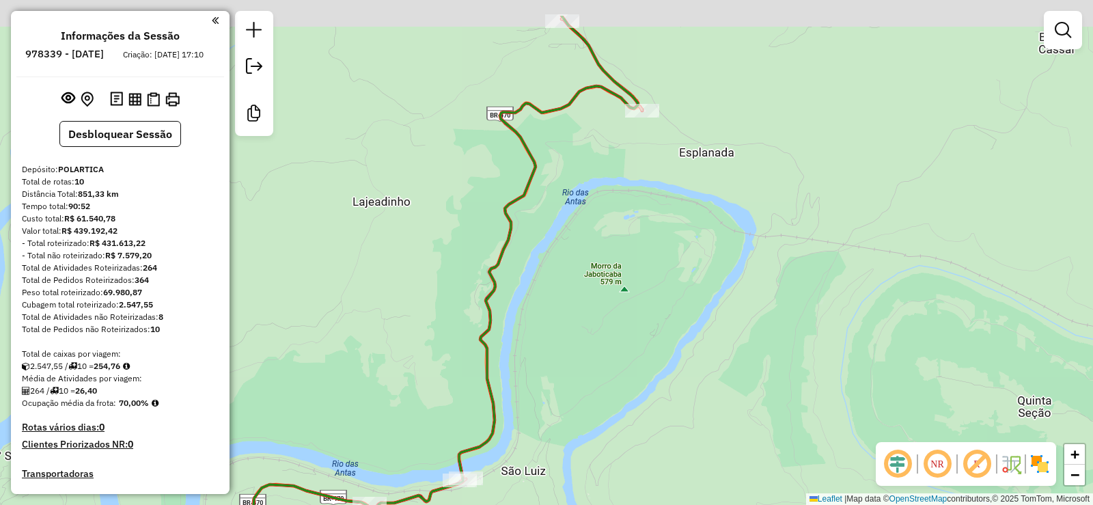
drag, startPoint x: 622, startPoint y: 211, endPoint x: 577, endPoint y: 365, distance: 161.0
click at [577, 365] on div "Janela de atendimento Grade de atendimento Capacidade Transportadoras Veículos …" at bounding box center [546, 252] width 1093 height 505
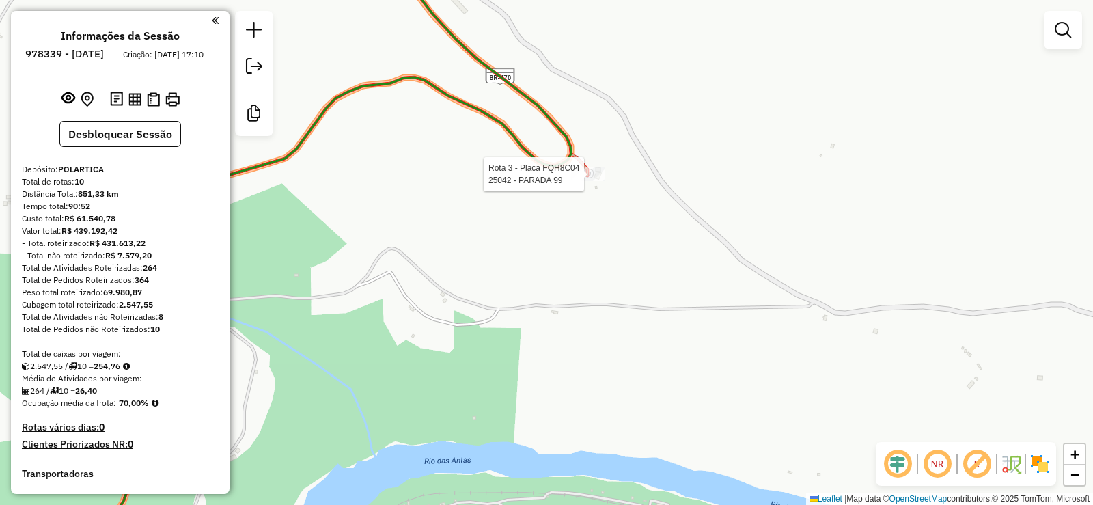
select select "**********"
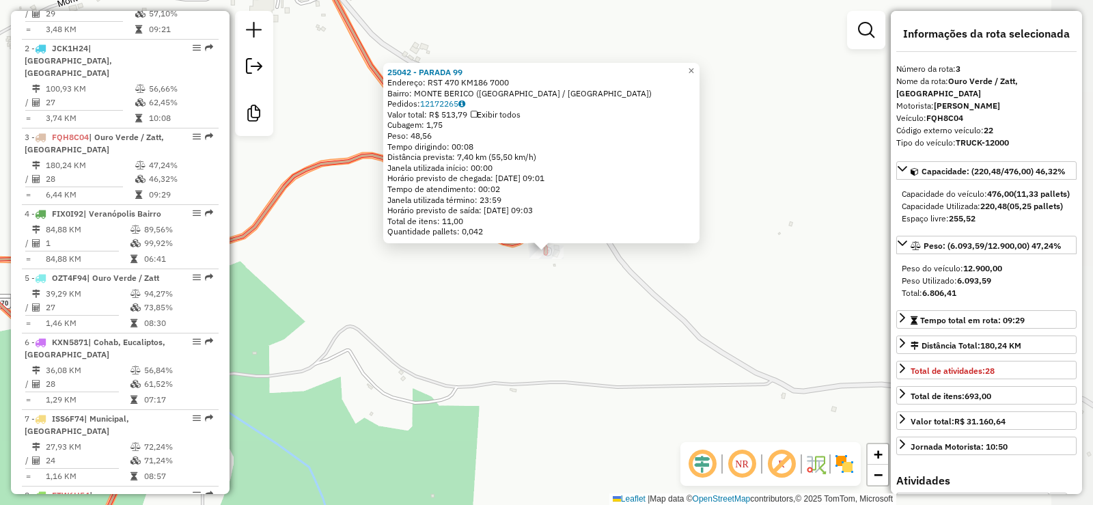
scroll to position [704, 0]
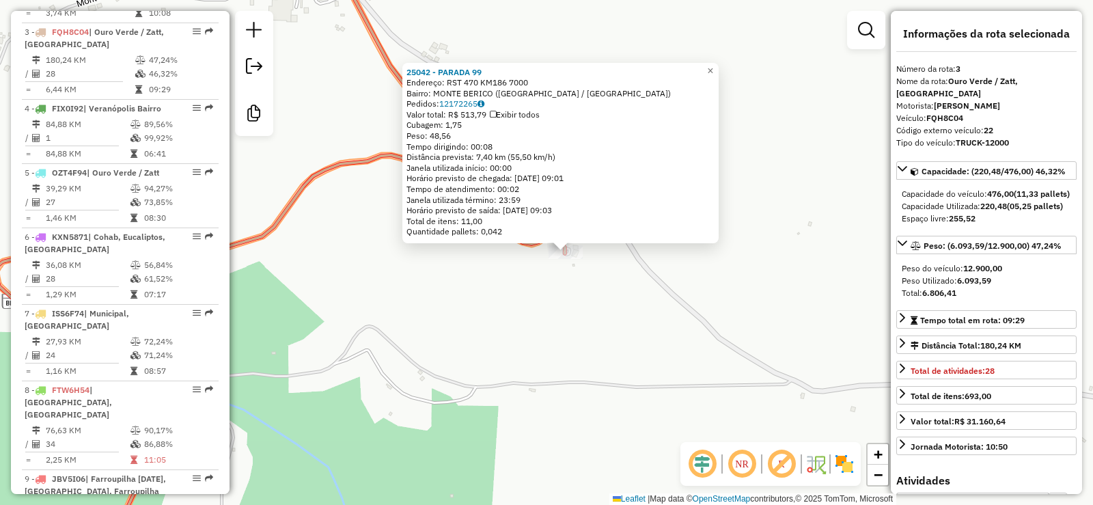
drag, startPoint x: 469, startPoint y: 345, endPoint x: 563, endPoint y: 297, distance: 105.1
click at [563, 297] on div "25042 - PARADA 99 Endereço: RST 470 KM186 7000 Bairro: MONTE BERICO (VERANOPOLI…" at bounding box center [546, 252] width 1093 height 505
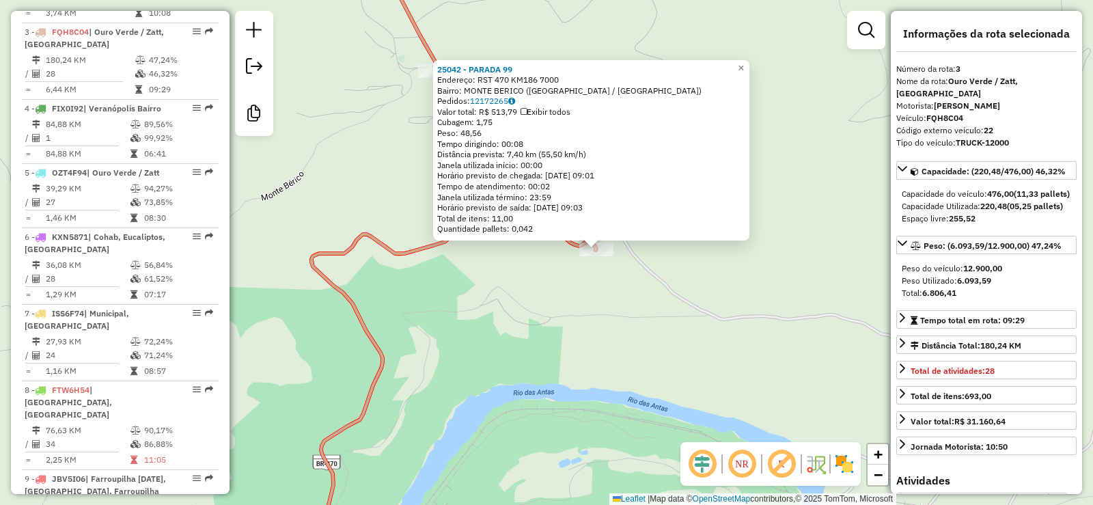
drag, startPoint x: 506, startPoint y: 361, endPoint x: 531, endPoint y: 266, distance: 98.3
click at [531, 268] on div "25042 - PARADA 99 Endereço: RST 470 KM186 7000 Bairro: MONTE BERICO (VERANOPOLI…" at bounding box center [546, 252] width 1093 height 505
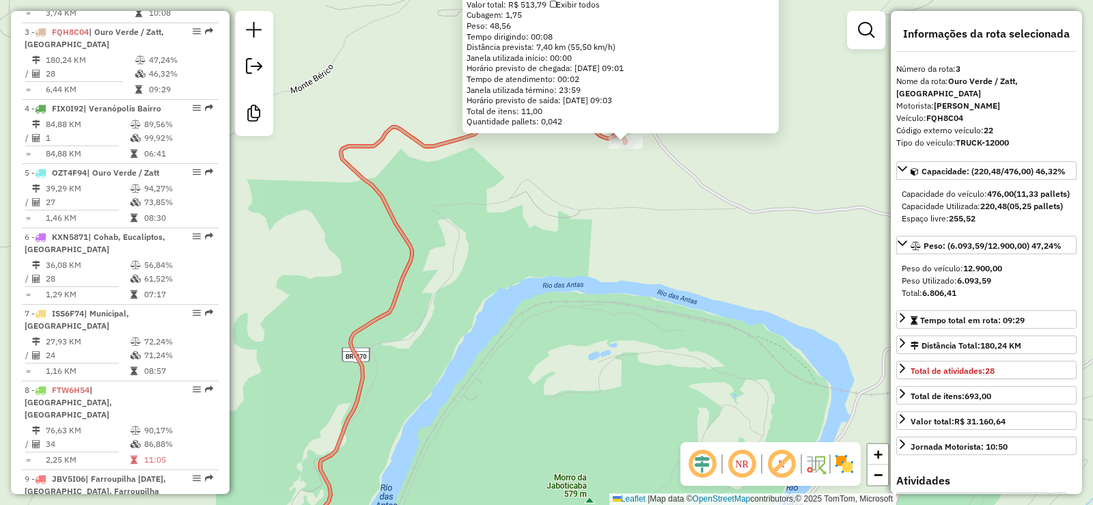
drag, startPoint x: 458, startPoint y: 357, endPoint x: 516, endPoint y: 241, distance: 129.8
click at [510, 253] on div "25042 - PARADA 99 Endereço: RST 470 KM186 7000 Bairro: MONTE BERICO (VERANOPOLI…" at bounding box center [546, 252] width 1093 height 505
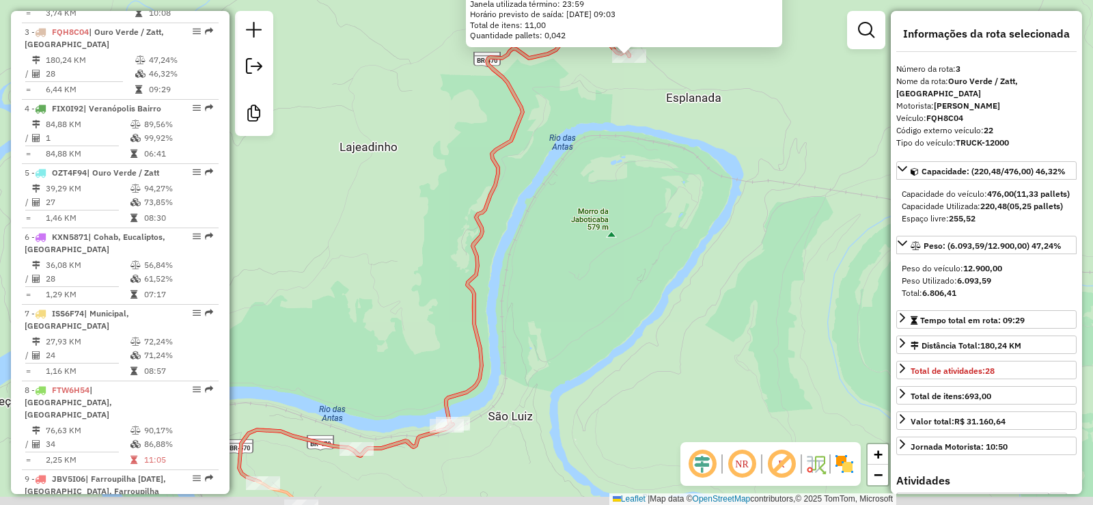
drag, startPoint x: 469, startPoint y: 314, endPoint x: 517, endPoint y: 197, distance: 127.1
click at [515, 201] on div "25042 - PARADA 99 Endereço: RST 470 KM186 7000 Bairro: MONTE BERICO (VERANOPOLI…" at bounding box center [546, 252] width 1093 height 505
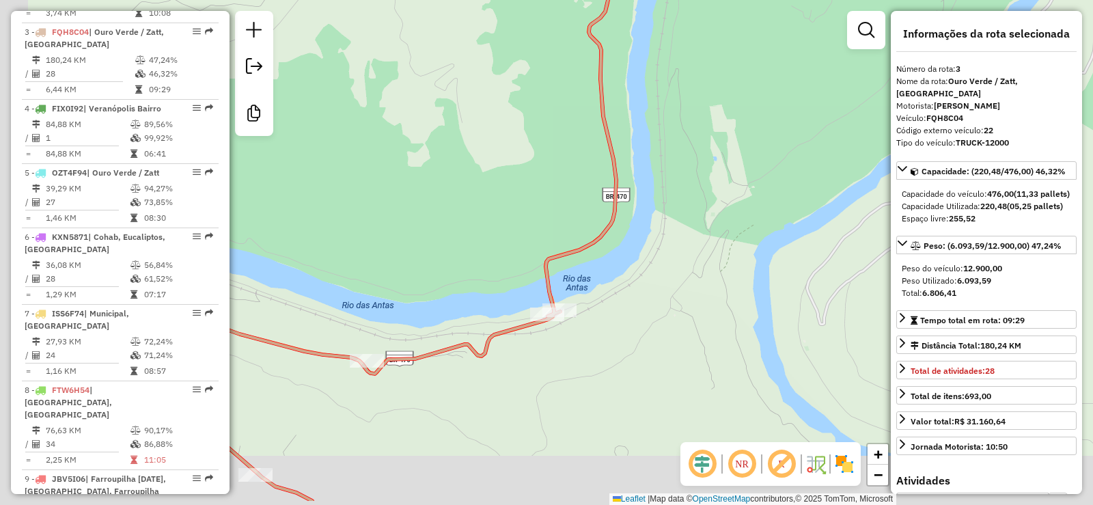
drag, startPoint x: 422, startPoint y: 451, endPoint x: 524, endPoint y: 388, distance: 119.6
click at [523, 389] on div "25042 - PARADA 99 Endereço: RST 470 KM186 7000 Bairro: MONTE BERICO (VERANOPOLI…" at bounding box center [546, 252] width 1093 height 505
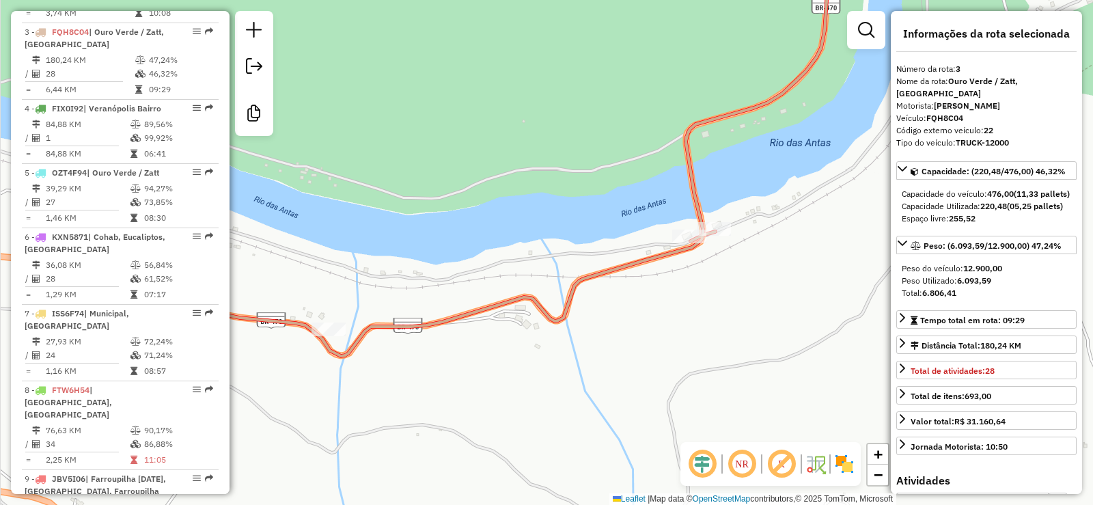
drag, startPoint x: 490, startPoint y: 409, endPoint x: 625, endPoint y: 337, distance: 153.1
click at [623, 339] on div "25042 - PARADA 99 Endereço: RST 470 KM186 7000 Bairro: MONTE BERICO (VERANOPOLI…" at bounding box center [546, 252] width 1093 height 505
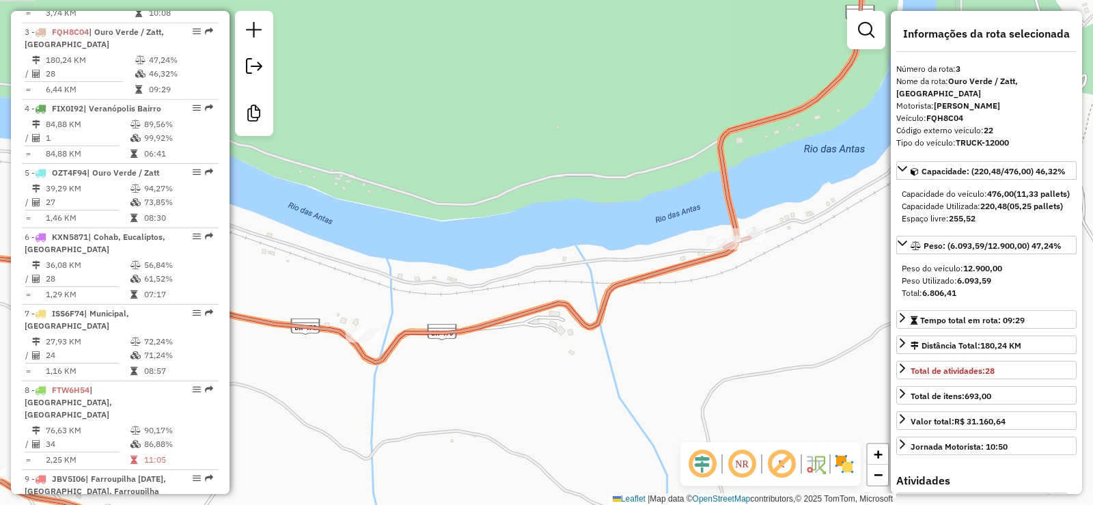
drag, startPoint x: 534, startPoint y: 378, endPoint x: 566, endPoint y: 391, distance: 34.6
click at [566, 391] on div "25042 - PARADA 99 Endereço: RST 470 KM186 7000 Bairro: MONTE BERICO (VERANOPOLI…" at bounding box center [546, 252] width 1093 height 505
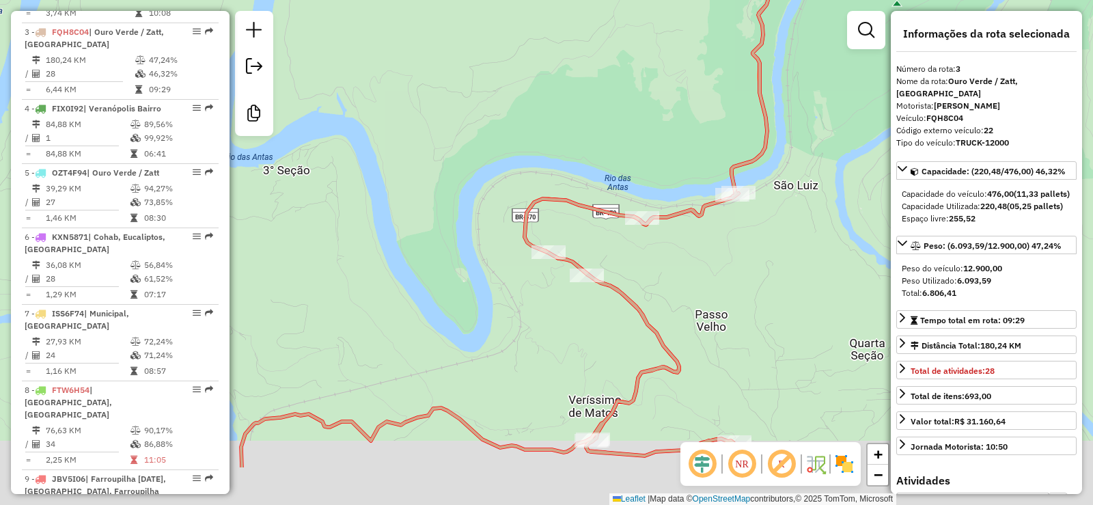
drag, startPoint x: 609, startPoint y: 367, endPoint x: 631, endPoint y: 275, distance: 94.9
click at [630, 278] on div "25042 - PARADA 99 Endereço: RST 470 KM186 7000 Bairro: MONTE BERICO (VERANOPOLI…" at bounding box center [546, 252] width 1093 height 505
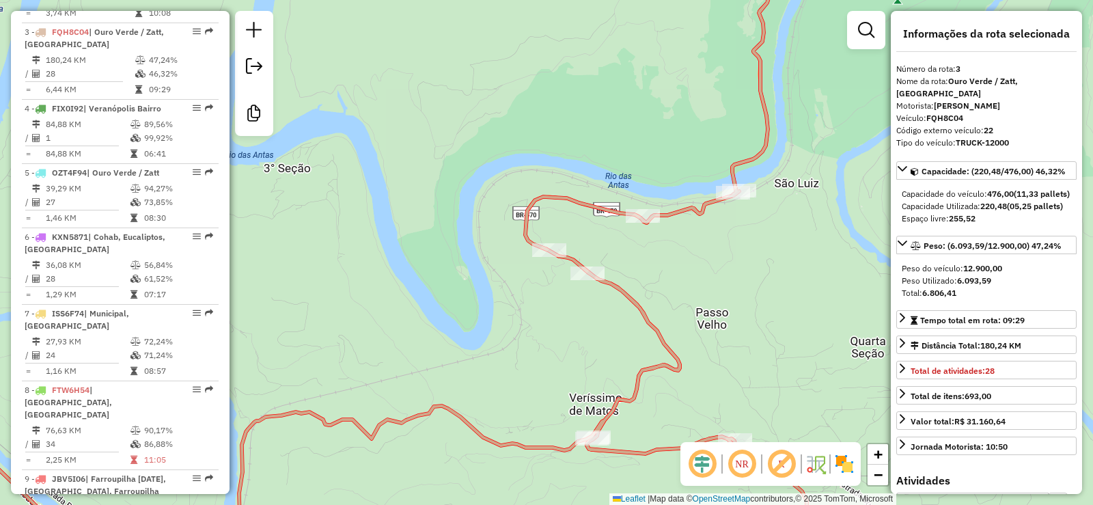
drag, startPoint x: 610, startPoint y: 355, endPoint x: 618, endPoint y: 266, distance: 88.5
click at [616, 272] on div "25042 - PARADA 99 Endereço: RST 470 KM186 7000 Bairro: MONTE BERICO (VERANOPOLI…" at bounding box center [546, 252] width 1093 height 505
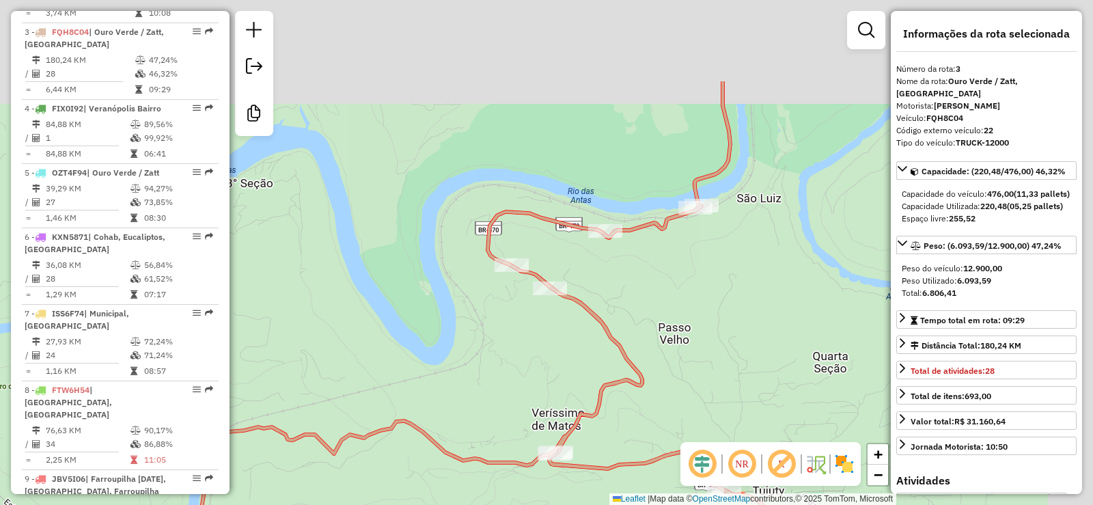
drag, startPoint x: 781, startPoint y: 200, endPoint x: 626, endPoint y: 356, distance: 219.8
click at [627, 356] on div "25042 - PARADA 99 Endereço: RST 470 KM186 7000 Bairro: MONTE BERICO (VERANOPOLI…" at bounding box center [546, 252] width 1093 height 505
